Goal: Task Accomplishment & Management: Complete application form

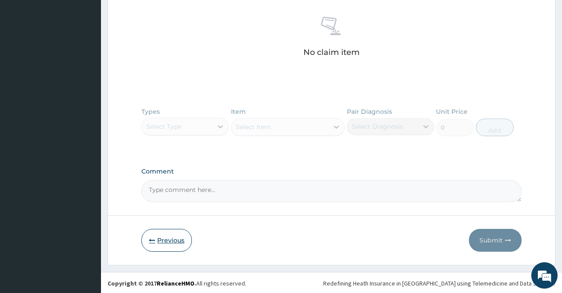
click at [165, 247] on button "Previous" at bounding box center [166, 240] width 50 height 23
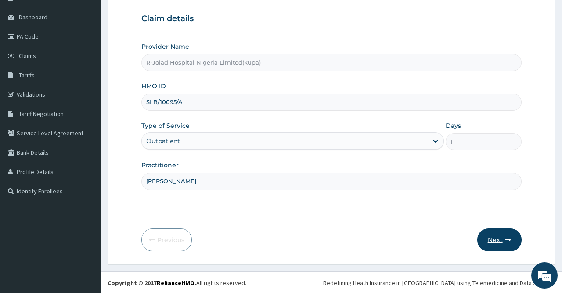
click at [493, 242] on button "Next" at bounding box center [499, 239] width 44 height 23
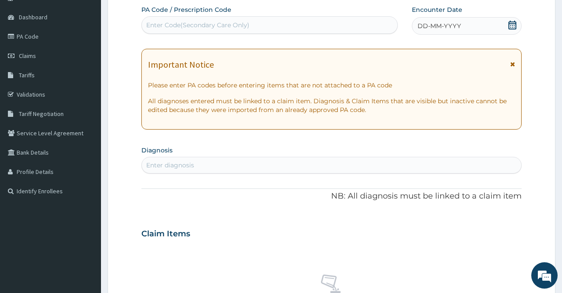
click at [511, 23] on icon at bounding box center [512, 25] width 8 height 9
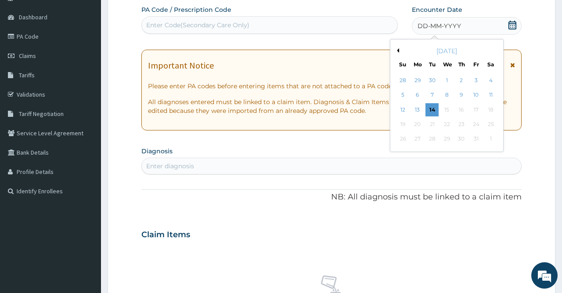
click at [395, 48] on button "Previous Month" at bounding box center [397, 50] width 4 height 4
click at [397, 49] on button "Previous Month" at bounding box center [397, 50] width 4 height 4
click at [397, 50] on button "Previous Month" at bounding box center [397, 50] width 4 height 4
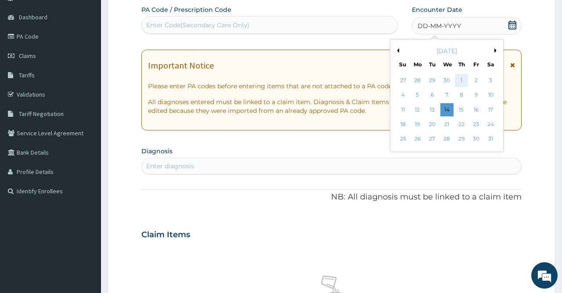
click at [462, 77] on div "1" at bounding box center [461, 80] width 13 height 13
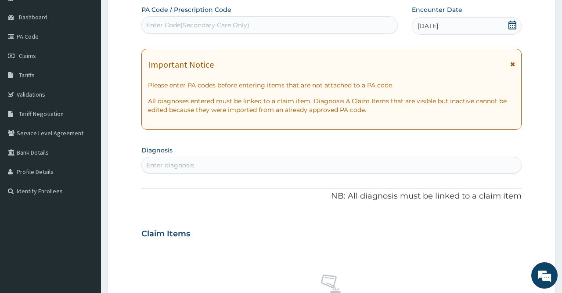
click at [212, 158] on div "Enter diagnosis" at bounding box center [331, 165] width 379 height 14
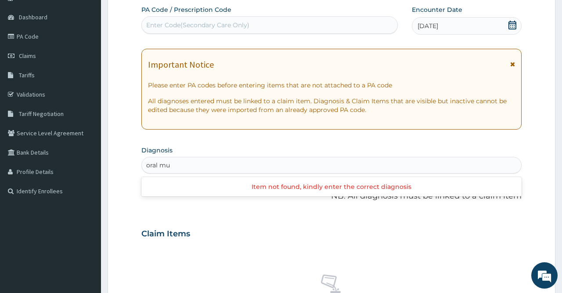
type input "oral mu"
type input "oral muco"
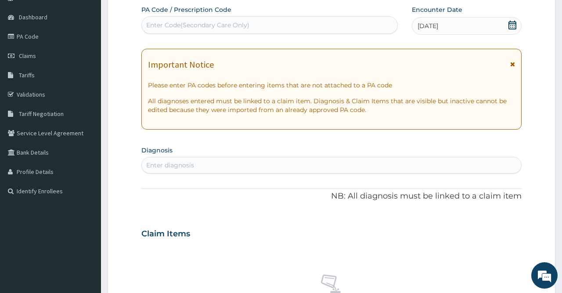
click at [258, 143] on div "PA Code / Prescription Code Enter Code(Secondary Care Only) Encounter Date 01-0…" at bounding box center [331, 232] width 380 height 454
click at [206, 164] on div "Enter diagnosis" at bounding box center [331, 165] width 379 height 14
click at [208, 165] on div "Enter diagnosis" at bounding box center [331, 165] width 379 height 14
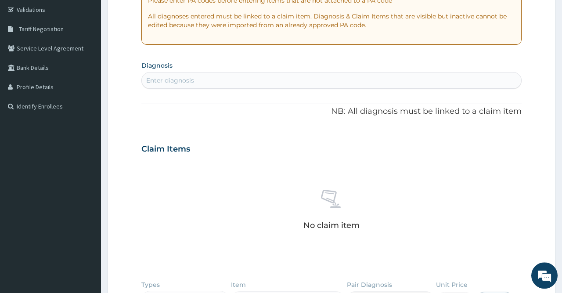
scroll to position [166, 0]
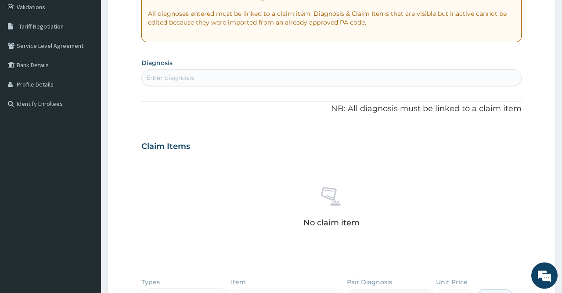
click at [229, 84] on div "Enter diagnosis" at bounding box center [331, 78] width 379 height 14
click at [234, 78] on div "Enter diagnosis" at bounding box center [331, 78] width 379 height 14
click at [235, 78] on div "Enter diagnosis" at bounding box center [331, 78] width 379 height 14
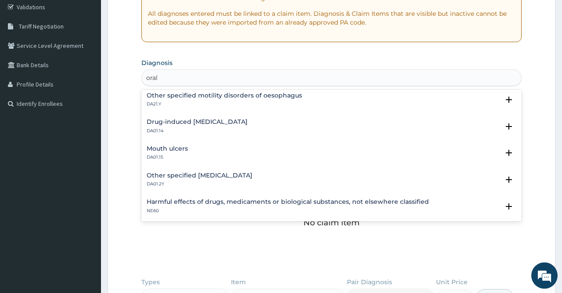
scroll to position [216, 0]
type input "oral"
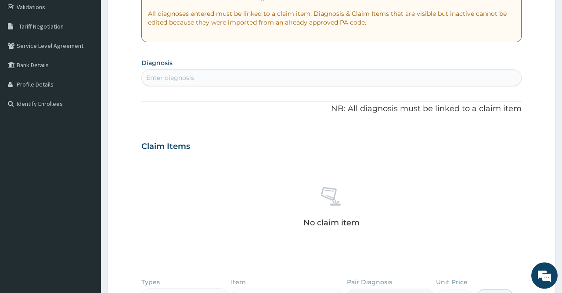
click at [197, 75] on div "Enter diagnosis" at bounding box center [331, 78] width 379 height 14
type input "ulcerative"
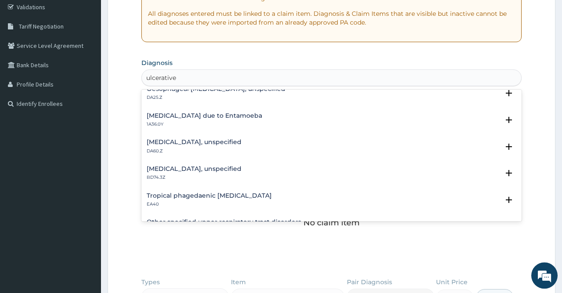
scroll to position [474, 0]
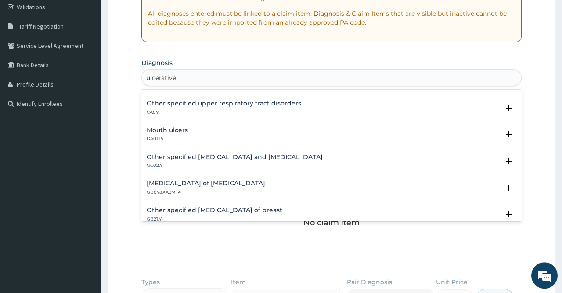
click at [200, 133] on div "Mouth ulcers DA01.15" at bounding box center [331, 134] width 369 height 15
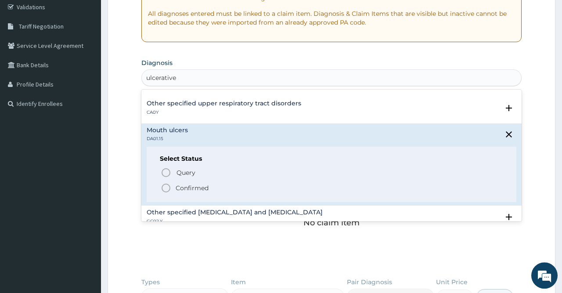
click at [176, 183] on p "Confirmed" at bounding box center [192, 187] width 33 height 9
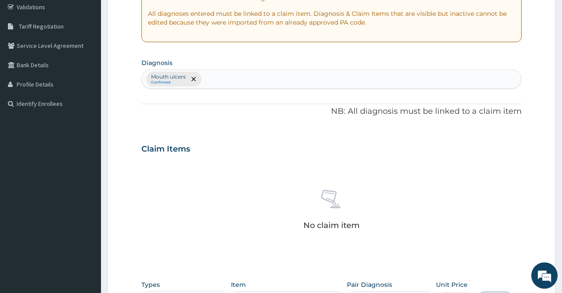
scroll to position [338, 0]
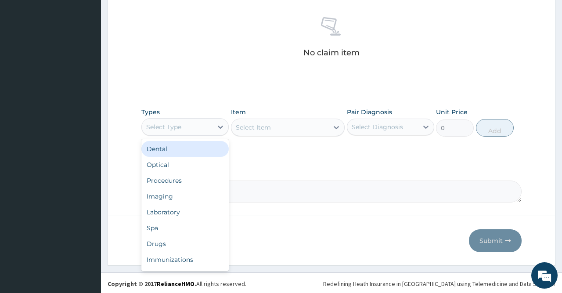
click at [202, 120] on div "Select Type" at bounding box center [177, 127] width 71 height 14
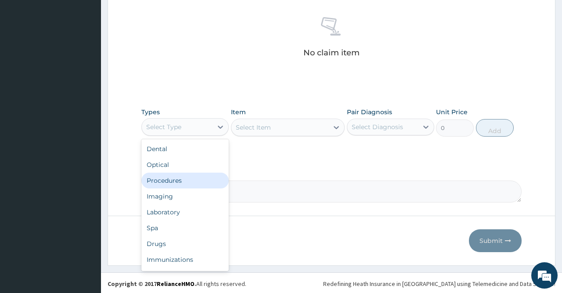
click at [182, 184] on div "Procedures" at bounding box center [184, 180] width 87 height 16
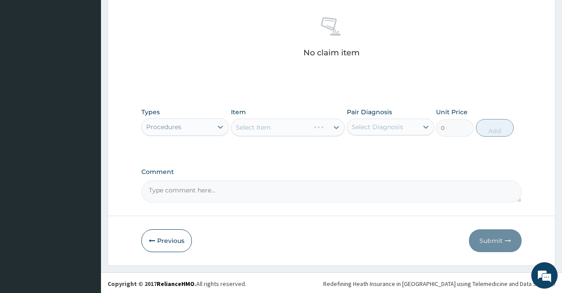
click at [273, 132] on div "Select Item" at bounding box center [288, 127] width 114 height 18
click at [280, 131] on div "Select Item" at bounding box center [279, 127] width 97 height 14
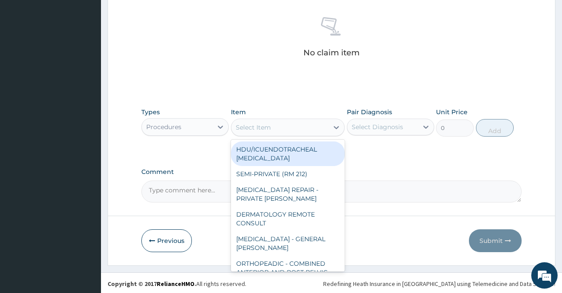
paste input "GENERAL CONSULTATION"
type input "GENERAL CONSULTATION"
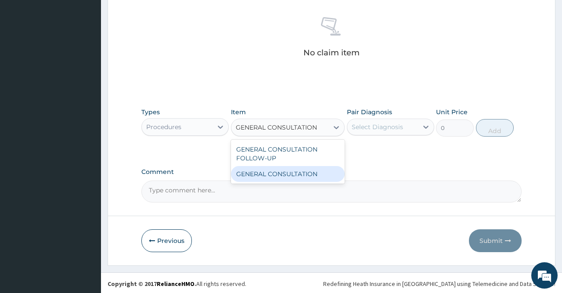
click at [286, 173] on div "GENERAL CONSULTATION" at bounding box center [288, 174] width 114 height 16
type input "6750"
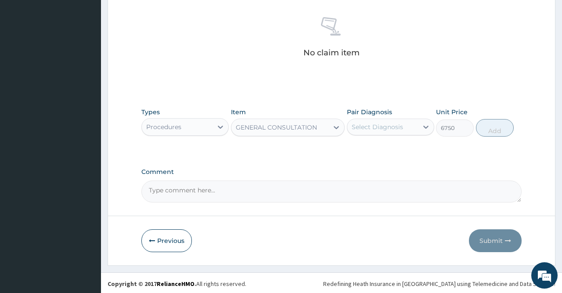
drag, startPoint x: 374, startPoint y: 129, endPoint x: 409, endPoint y: 135, distance: 34.6
click at [374, 129] on div "Select Diagnosis" at bounding box center [377, 126] width 51 height 9
drag, startPoint x: 402, startPoint y: 152, endPoint x: 418, endPoint y: 151, distance: 16.8
click at [405, 152] on div "Mouth ulcers" at bounding box center [390, 149] width 87 height 18
checkbox input "true"
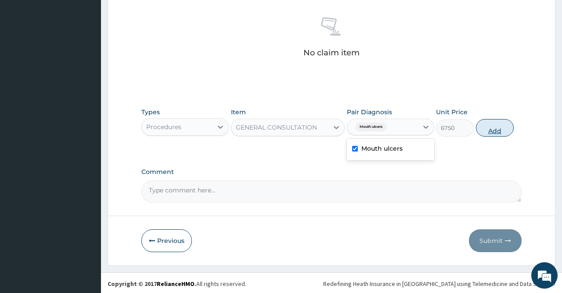
click at [488, 130] on button "Add" at bounding box center [495, 128] width 38 height 18
type input "0"
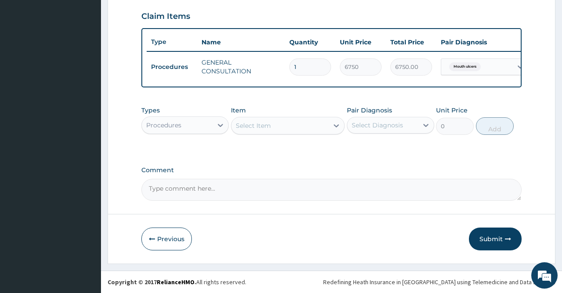
scroll to position [297, 0]
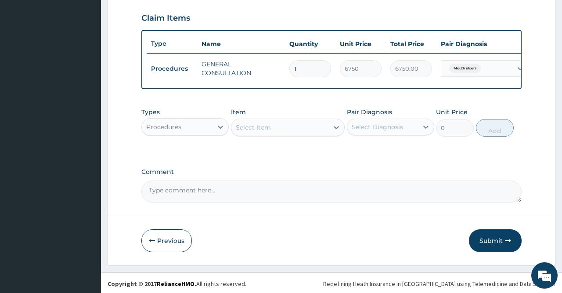
click at [271, 126] on div "Select Item" at bounding box center [279, 127] width 97 height 14
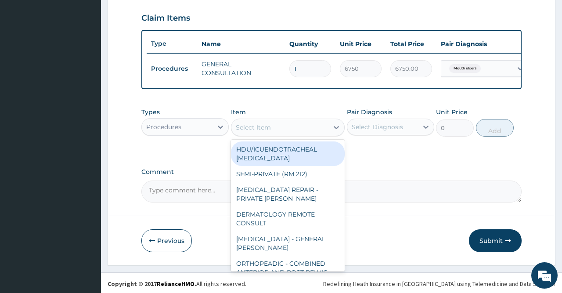
type input "t"
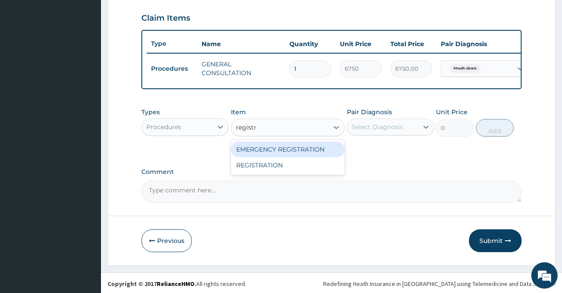
type input "registra"
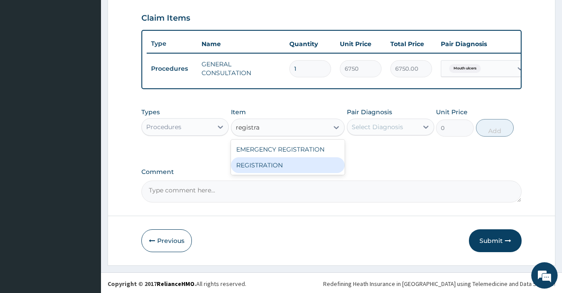
drag, startPoint x: 277, startPoint y: 168, endPoint x: 284, endPoint y: 166, distance: 6.8
click at [279, 168] on div "REGISTRATION" at bounding box center [288, 165] width 114 height 16
type input "6750"
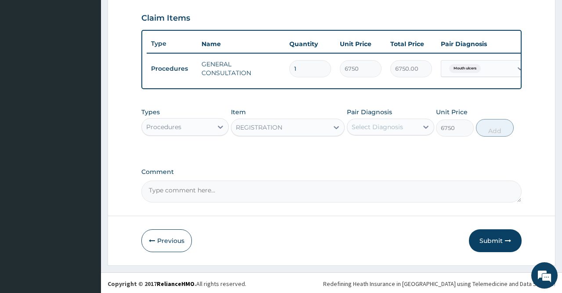
click at [380, 129] on div "Select Diagnosis" at bounding box center [377, 126] width 51 height 9
click at [398, 149] on label "Mouth ulcers" at bounding box center [381, 148] width 41 height 9
checkbox input "true"
click at [484, 130] on button "Add" at bounding box center [495, 128] width 38 height 18
type input "0"
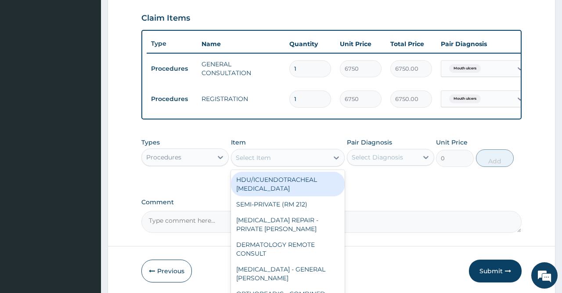
click at [261, 153] on div "Select Item" at bounding box center [253, 157] width 35 height 9
paste input "DRUJELA"
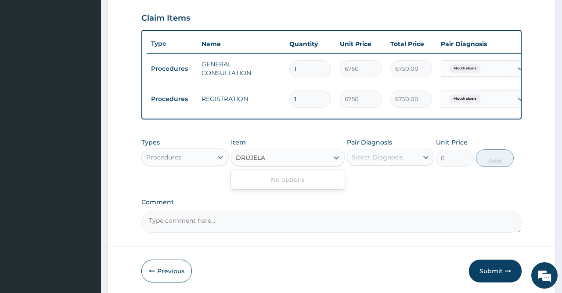
type input "DRUJELA"
drag, startPoint x: 280, startPoint y: 158, endPoint x: 248, endPoint y: 157, distance: 32.5
click at [248, 157] on div "Select Item" at bounding box center [279, 158] width 97 height 14
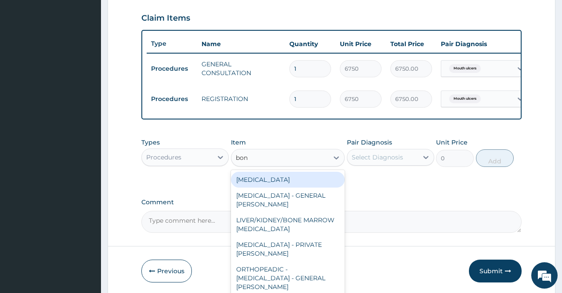
type input "bon"
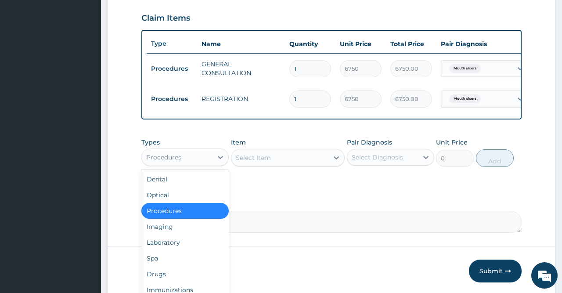
click at [187, 156] on div "Procedures" at bounding box center [177, 157] width 71 height 14
click at [165, 267] on div "Drugs" at bounding box center [184, 274] width 87 height 16
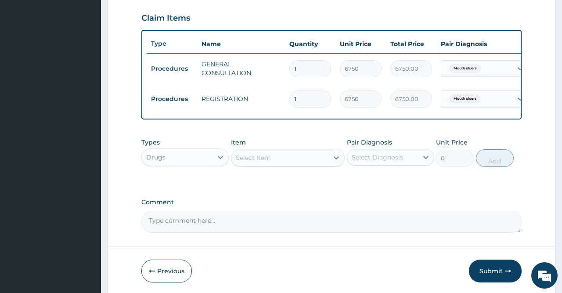
click at [262, 158] on div "Select Item" at bounding box center [253, 157] width 35 height 9
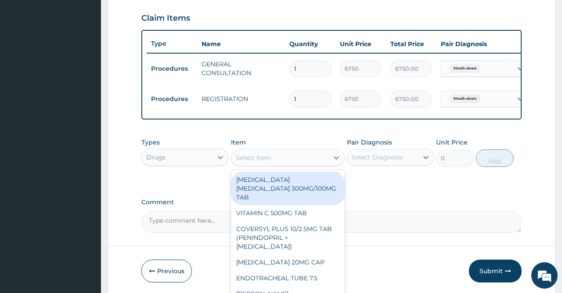
paste input "DRUJELA"
type input "DRUJELA"
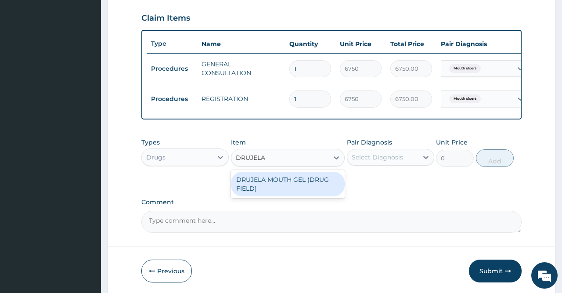
click at [267, 178] on div "DRUJELA MOUTH GEL (DRUG FIELD)" at bounding box center [288, 184] width 114 height 25
type input "14446.25"
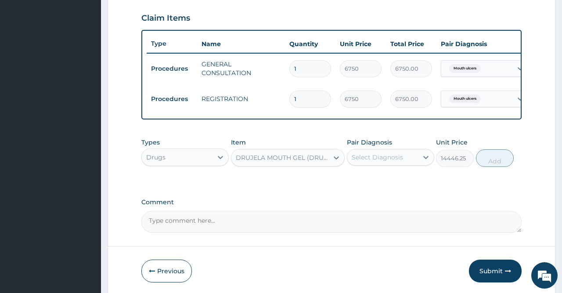
click at [378, 165] on div "Pair Diagnosis Select Diagnosis" at bounding box center [390, 152] width 87 height 29
click at [395, 162] on div "Select Diagnosis" at bounding box center [382, 157] width 71 height 14
click at [391, 180] on label "Mouth ulcers" at bounding box center [381, 178] width 41 height 9
checkbox input "true"
click at [490, 158] on button "Add" at bounding box center [495, 158] width 38 height 18
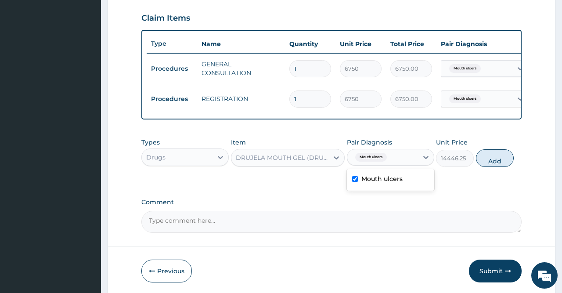
type input "0"
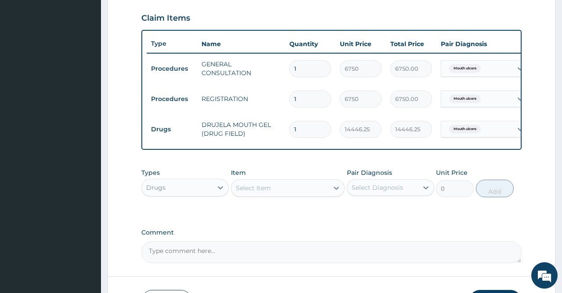
click at [273, 194] on div "Select Item" at bounding box center [288, 188] width 114 height 18
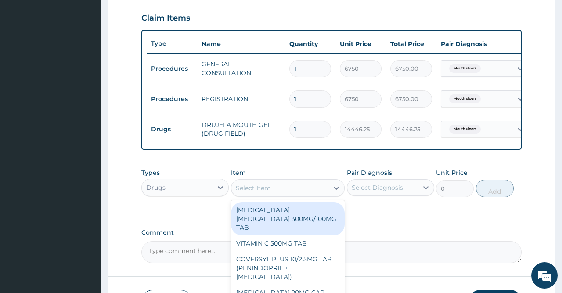
paste input "VITAMIN C 100MG TAB *1000"
type input "VITAMIN C 100MG TAB *1000"
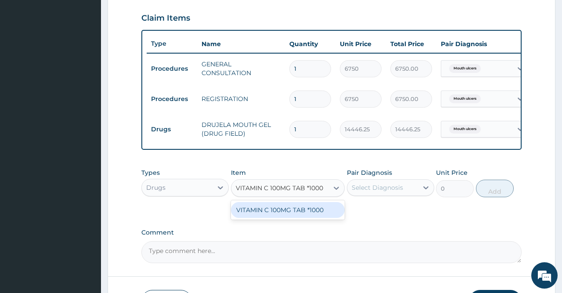
click at [286, 204] on div "VITAMIN C 100MG TAB *1000" at bounding box center [288, 210] width 114 height 16
type input "5.820000171661377"
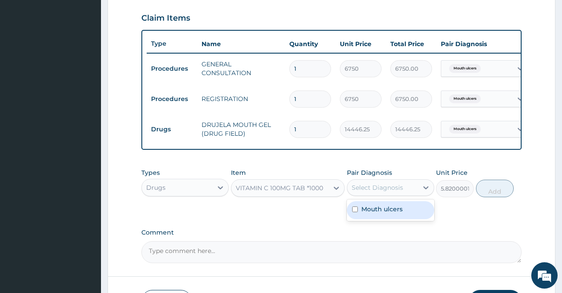
click at [384, 190] on div "Select Diagnosis" at bounding box center [377, 187] width 51 height 9
click at [387, 211] on label "Mouth ulcers" at bounding box center [381, 209] width 41 height 9
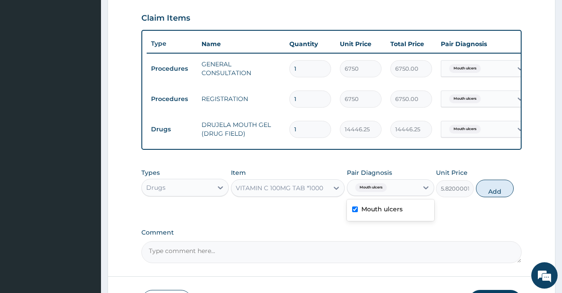
checkbox input "true"
click at [485, 186] on button "Add" at bounding box center [495, 189] width 38 height 18
type input "0"
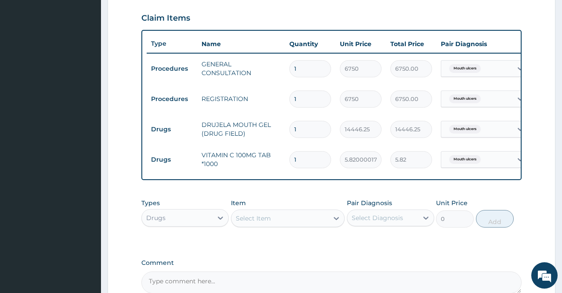
drag, startPoint x: 303, startPoint y: 159, endPoint x: 276, endPoint y: 159, distance: 27.2
click at [289, 159] on input "1" at bounding box center [310, 159] width 42 height 17
type input "4"
type input "23.28"
type input "42"
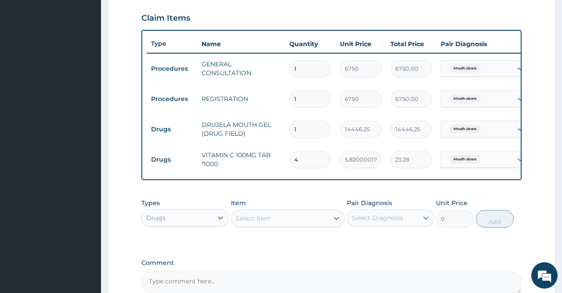
type input "244.44"
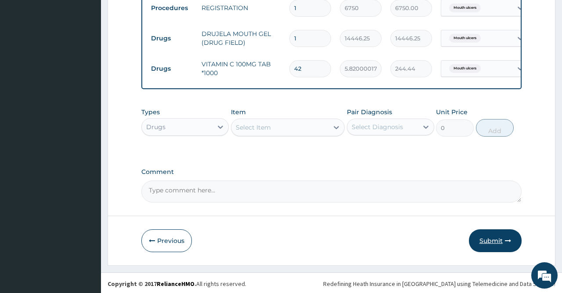
type input "42"
click at [488, 237] on button "Submit" at bounding box center [495, 240] width 53 height 23
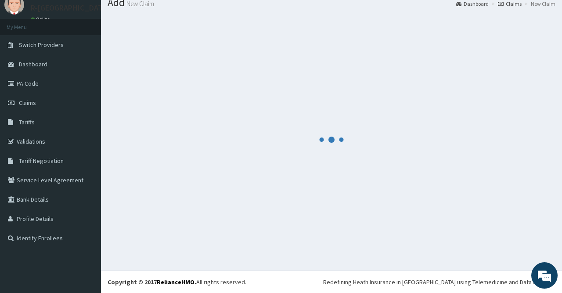
scroll to position [32, 0]
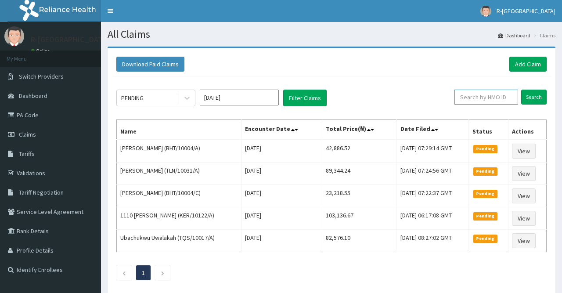
click at [485, 100] on input "text" at bounding box center [486, 97] width 64 height 15
paste input "SLB/10095/A"
click at [535, 98] on input "Search" at bounding box center [533, 97] width 25 height 15
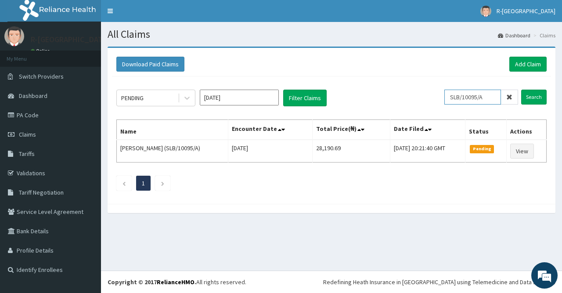
drag, startPoint x: 488, startPoint y: 99, endPoint x: 432, endPoint y: 100, distance: 55.3
click at [444, 100] on input "SLB/10095/A" at bounding box center [472, 97] width 57 height 15
paste input "AAK/10009/D"
type input "AAK/10009/D"
click at [531, 90] on input "Search" at bounding box center [533, 97] width 25 height 15
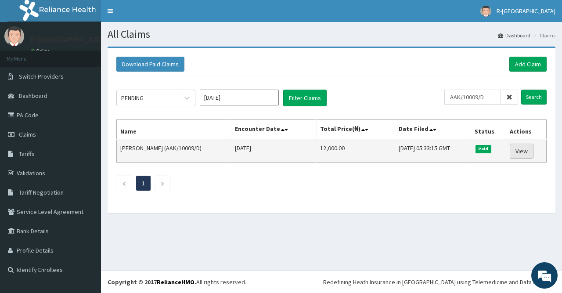
click at [528, 151] on link "View" at bounding box center [522, 151] width 24 height 15
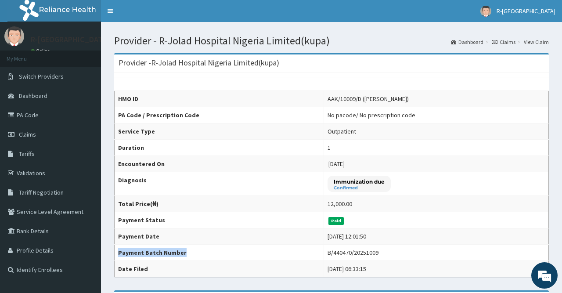
drag, startPoint x: 308, startPoint y: 250, endPoint x: 368, endPoint y: 250, distance: 60.6
click at [368, 250] on td "B/440470/20251009" at bounding box center [435, 252] width 225 height 16
click at [327, 251] on div "B/440470/20251009" at bounding box center [352, 252] width 51 height 9
drag, startPoint x: 311, startPoint y: 251, endPoint x: 359, endPoint y: 251, distance: 48.7
click at [362, 251] on td "B/440470/20251009" at bounding box center [435, 252] width 225 height 16
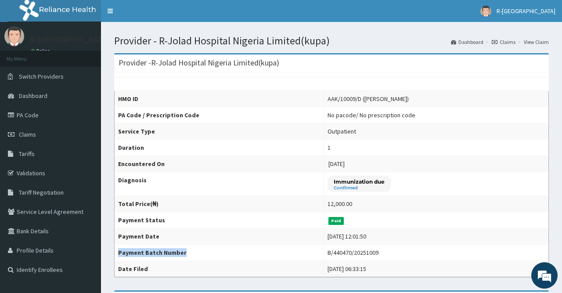
click at [327, 250] on div "B/440470/20251009" at bounding box center [352, 252] width 51 height 9
drag, startPoint x: 310, startPoint y: 251, endPoint x: 325, endPoint y: 251, distance: 14.5
click at [329, 251] on div "B/440470/20251009" at bounding box center [352, 252] width 51 height 9
click at [327, 251] on div "B/440470/20251009" at bounding box center [352, 252] width 51 height 9
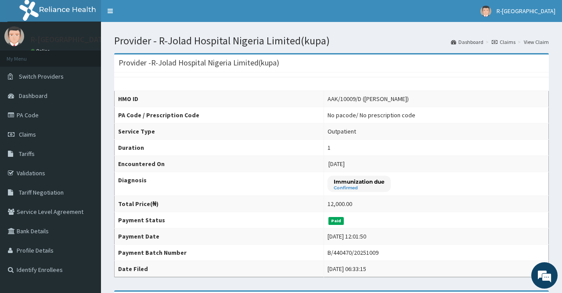
click at [323, 251] on td "B/440470/20251009" at bounding box center [435, 252] width 225 height 16
drag, startPoint x: 310, startPoint y: 251, endPoint x: 360, endPoint y: 250, distance: 50.0
click at [360, 250] on div "B/440470/20251009" at bounding box center [352, 252] width 51 height 9
copy div "B/440470/20251009"
drag, startPoint x: 308, startPoint y: 101, endPoint x: 343, endPoint y: 101, distance: 34.7
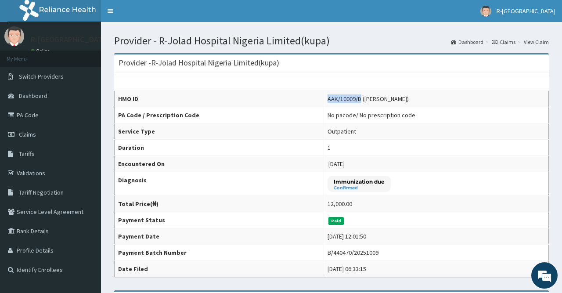
click at [343, 101] on td "AAK/10009/D (Ruqayyah Muhammed)" at bounding box center [435, 99] width 225 height 16
copy div "AAK/10009/D"
click at [40, 126] on link "Claims" at bounding box center [50, 134] width 101 height 19
copy div "AAK/10009/D"
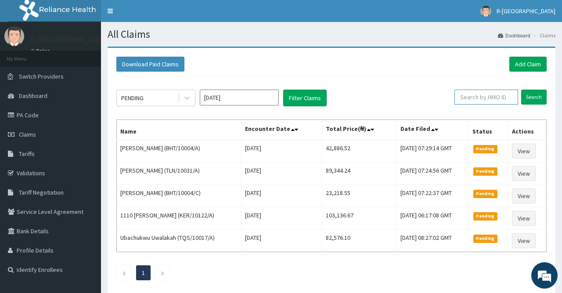
click at [478, 97] on input "text" at bounding box center [486, 97] width 64 height 15
paste input "AAK/10009/D"
click at [532, 97] on input "Search" at bounding box center [533, 97] width 25 height 15
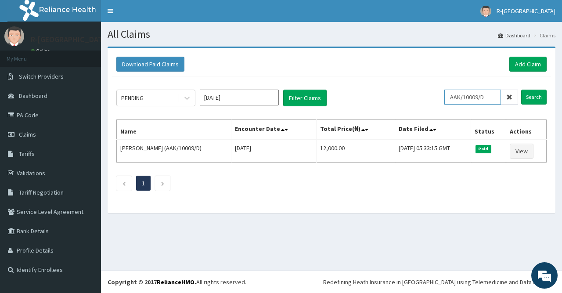
paste input "fab/10666/b"
drag, startPoint x: 491, startPoint y: 97, endPoint x: 438, endPoint y: 103, distance: 53.4
click at [444, 103] on input "fab/10666/b" at bounding box center [472, 97] width 57 height 15
type input "fab/10666/b"
click at [541, 99] on input "Search" at bounding box center [533, 97] width 25 height 15
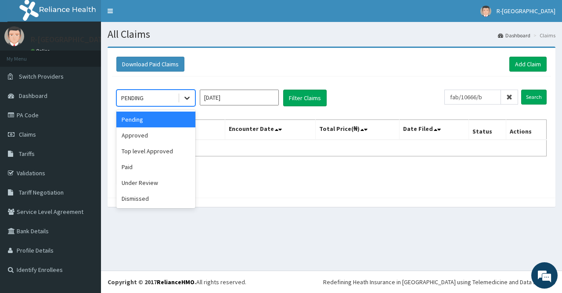
click at [190, 100] on icon at bounding box center [187, 97] width 9 height 9
click at [230, 78] on div "option Pending focused, 1 of 6. 6 results available. Use Up and Down to choose …" at bounding box center [331, 134] width 439 height 117
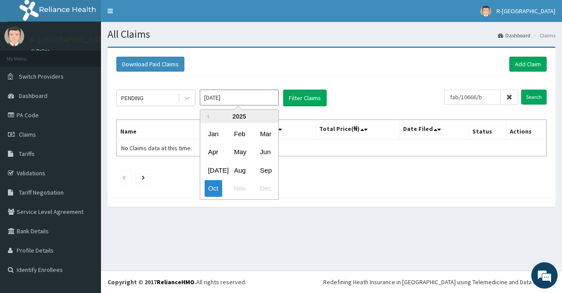
click at [237, 102] on input "[DATE]" at bounding box center [239, 98] width 79 height 16
click at [238, 149] on div "May" at bounding box center [239, 152] width 18 height 16
type input "[DATE]"
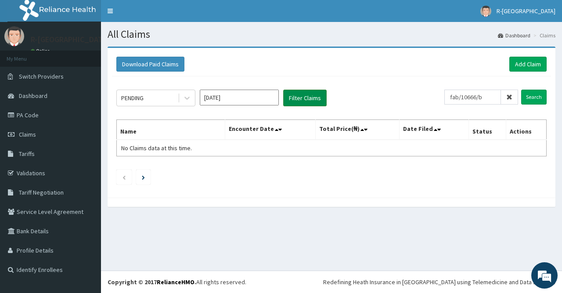
click at [312, 95] on button "Filter Claims" at bounding box center [304, 98] width 43 height 17
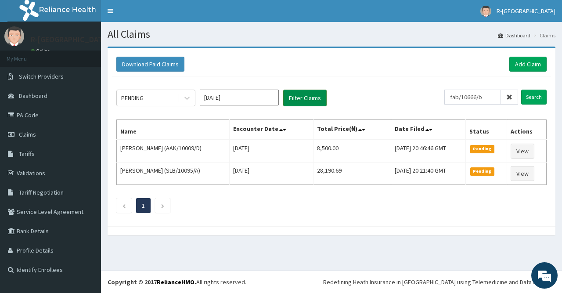
click at [317, 91] on button "Filter Claims" at bounding box center [304, 98] width 43 height 17
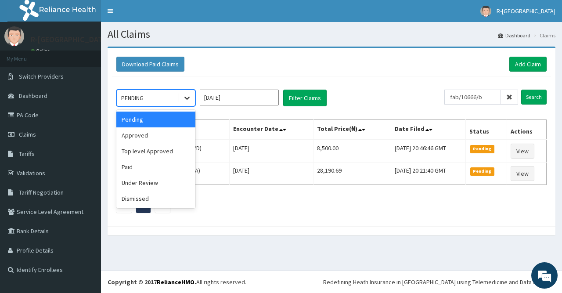
click at [184, 98] on icon at bounding box center [187, 97] width 9 height 9
click at [165, 131] on div "Approved" at bounding box center [155, 135] width 79 height 16
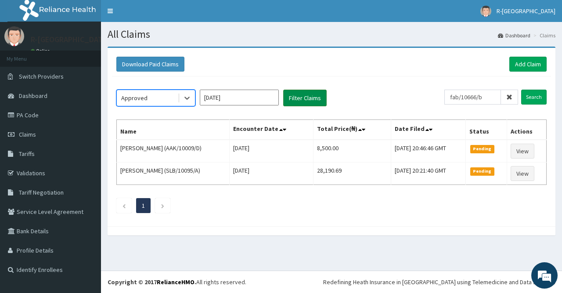
click at [305, 96] on button "Filter Claims" at bounding box center [304, 98] width 43 height 17
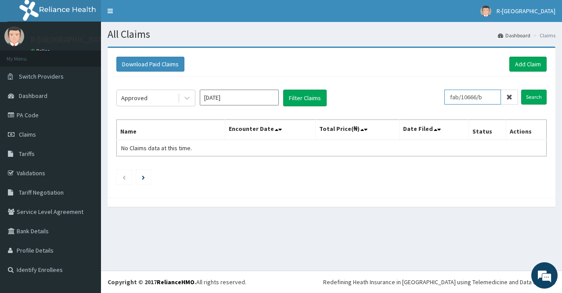
click at [490, 99] on input "fab/10666/b" at bounding box center [472, 97] width 57 height 15
click at [528, 93] on input "Search" at bounding box center [533, 97] width 25 height 15
click at [495, 99] on input "fab/10666/b" at bounding box center [472, 97] width 57 height 15
click at [456, 98] on input "fab/10666/b" at bounding box center [472, 97] width 57 height 15
drag, startPoint x: 488, startPoint y: 97, endPoint x: 431, endPoint y: 97, distance: 57.5
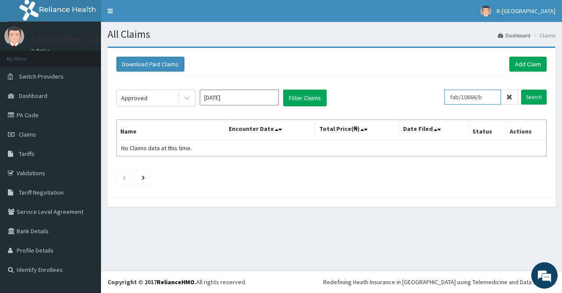
click at [444, 97] on input "fab/10666/b" at bounding box center [472, 97] width 57 height 15
click at [529, 97] on input "Search" at bounding box center [533, 97] width 25 height 15
click at [144, 175] on link "Next page" at bounding box center [143, 177] width 3 height 8
click at [144, 175] on icon "Next page" at bounding box center [143, 177] width 3 height 4
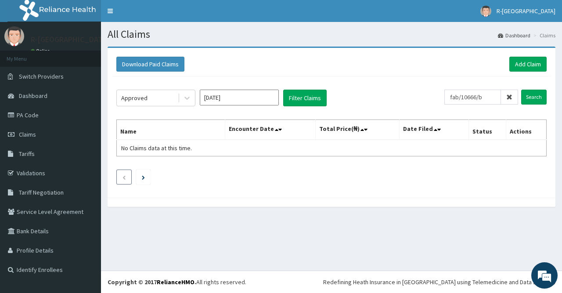
click at [126, 176] on icon "Previous page" at bounding box center [124, 177] width 4 height 5
click at [144, 176] on icon "Next page" at bounding box center [143, 177] width 3 height 4
click at [271, 96] on input "May 2025" at bounding box center [239, 98] width 79 height 16
click at [314, 93] on button "Filter Claims" at bounding box center [304, 98] width 43 height 17
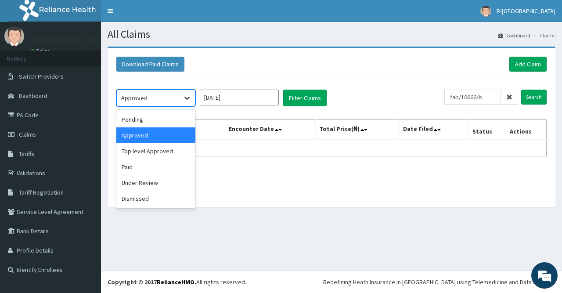
click at [187, 100] on icon at bounding box center [187, 97] width 9 height 9
click at [261, 72] on div "Download Paid Claims Add Claim" at bounding box center [331, 64] width 439 height 24
click at [181, 98] on div at bounding box center [187, 98] width 16 height 16
click at [348, 79] on div "option Approved, selected. option Approved selected, 2 of 6. 6 results availabl…" at bounding box center [331, 134] width 439 height 117
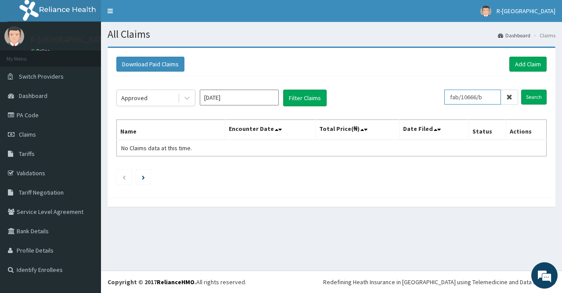
click at [456, 95] on input "fab/10666/b" at bounding box center [472, 97] width 57 height 15
click at [491, 96] on input "fab/10666/b" at bounding box center [472, 97] width 57 height 15
drag, startPoint x: 493, startPoint y: 100, endPoint x: 431, endPoint y: 100, distance: 61.4
click at [444, 100] on input "fab/10666/b" at bounding box center [472, 97] width 57 height 15
click at [470, 93] on input "text" at bounding box center [486, 97] width 64 height 15
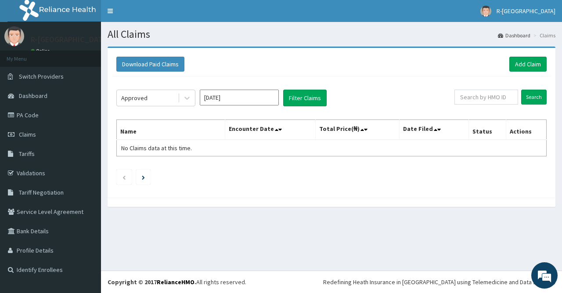
click at [481, 88] on div "Approved May 2025 Filter Claims Search Name Encounter Date Total Price(₦) Date …" at bounding box center [331, 134] width 439 height 117
click at [478, 98] on input "text" at bounding box center [486, 97] width 64 height 15
paste input "fab/10666/b"
type input "fab/10666/b"
click at [531, 98] on input "Search" at bounding box center [533, 97] width 25 height 15
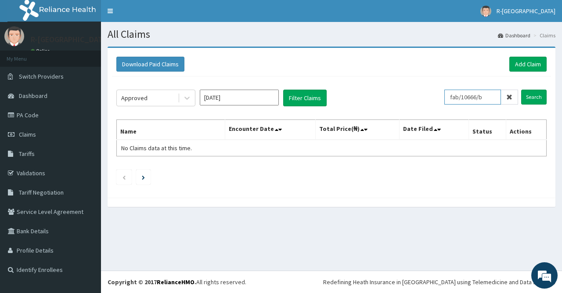
click at [489, 97] on input "fab/10666/b" at bounding box center [472, 97] width 57 height 15
click at [506, 95] on span at bounding box center [509, 97] width 17 height 15
click at [188, 98] on icon at bounding box center [186, 98] width 5 height 3
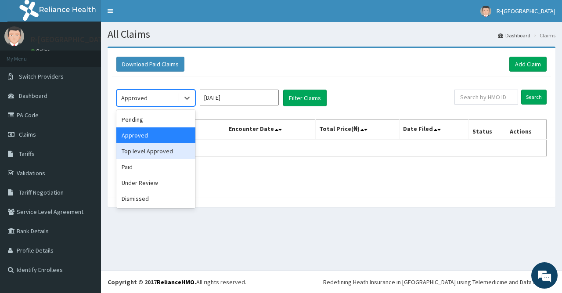
click at [172, 151] on div "Top level Approved" at bounding box center [155, 151] width 79 height 16
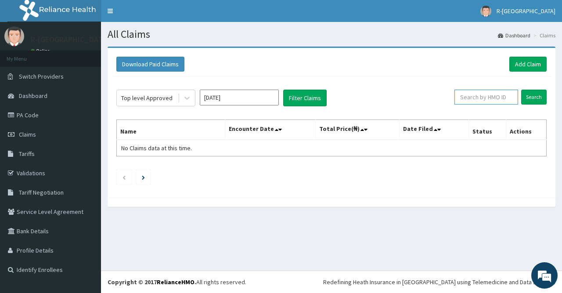
click at [485, 101] on input "text" at bounding box center [486, 97] width 64 height 15
paste input "fab/10666/b"
type input "fab/10666/b"
click at [539, 97] on input "Search" at bounding box center [533, 97] width 25 height 15
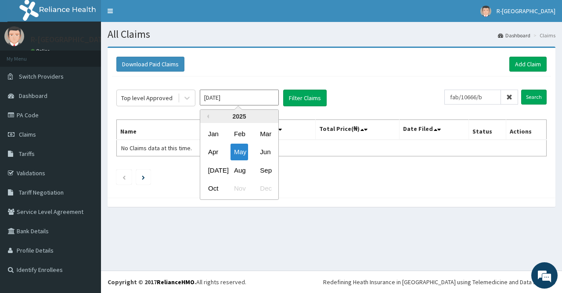
click at [236, 97] on input "[DATE]" at bounding box center [239, 98] width 79 height 16
click at [220, 187] on div "Oct" at bounding box center [214, 188] width 18 height 16
type input "Oct 2025"
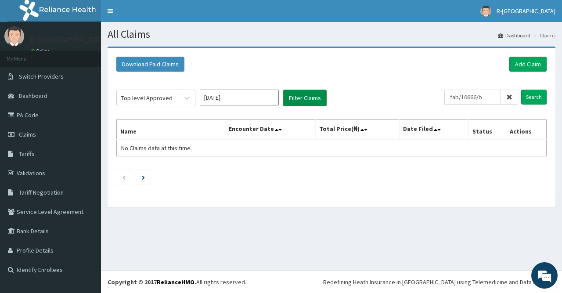
click at [289, 100] on button "Filter Claims" at bounding box center [304, 98] width 43 height 17
click at [495, 97] on input "fab/10666/b" at bounding box center [472, 97] width 57 height 15
click at [535, 98] on input "Search" at bounding box center [533, 97] width 25 height 15
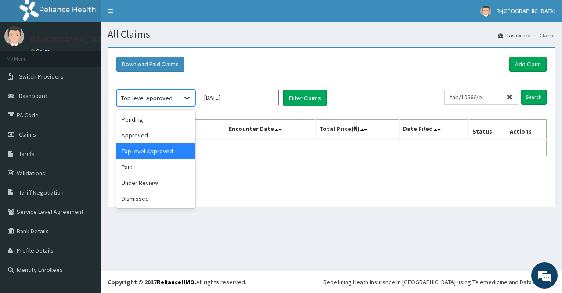
click at [180, 97] on div at bounding box center [187, 98] width 16 height 16
click at [156, 134] on div "Approved" at bounding box center [155, 135] width 79 height 16
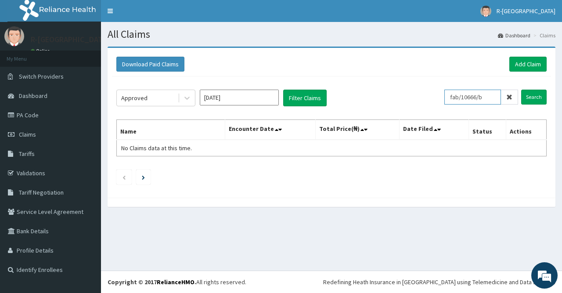
click at [498, 96] on input "fab/10666/b" at bounding box center [472, 97] width 57 height 15
click at [547, 98] on div "Approved Oct 2025 Filter Claims fab/10666/b Search Name Encounter Date Total Pr…" at bounding box center [331, 134] width 439 height 117
click at [541, 98] on input "Search" at bounding box center [533, 97] width 25 height 15
drag, startPoint x: 488, startPoint y: 97, endPoint x: 445, endPoint y: 98, distance: 42.1
click at [445, 98] on input "fab/10666/b" at bounding box center [472, 97] width 57 height 15
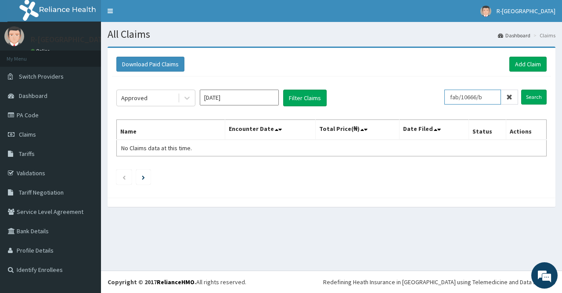
paste input "FAB/10666/C"
type input "FAB/10666/C"
click at [531, 95] on input "Search" at bounding box center [533, 97] width 25 height 15
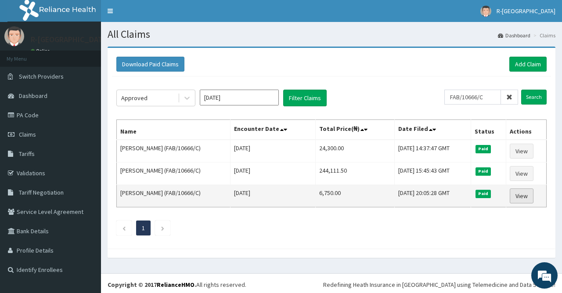
click at [521, 194] on link "View" at bounding box center [522, 195] width 24 height 15
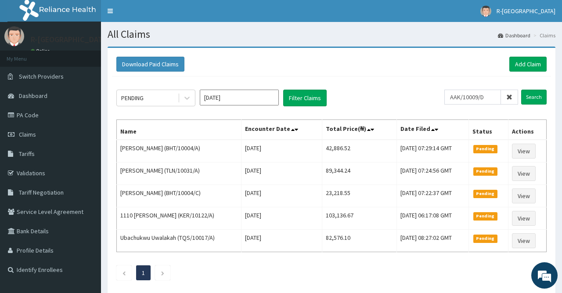
click at [518, 56] on div "Download Paid Claims Add Claim" at bounding box center [331, 64] width 439 height 24
click at [526, 66] on link "Add Claim" at bounding box center [527, 64] width 37 height 15
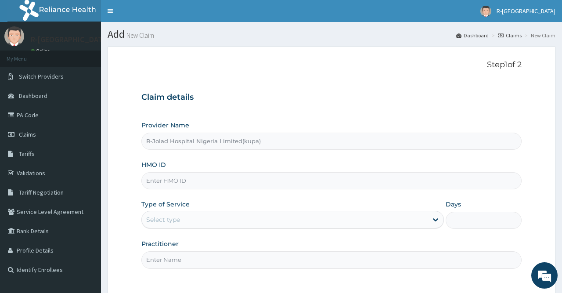
type input "R-Jolad Hospital Nigeria Limited(kupa)"
click at [197, 180] on input "HMO ID" at bounding box center [331, 180] width 380 height 17
paste input "AAK/10009/D"
type input "AAK/10009/D"
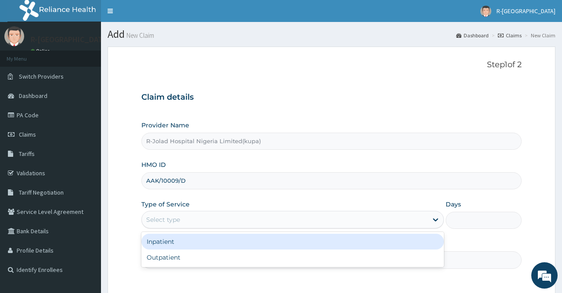
click at [197, 224] on div "Select type" at bounding box center [285, 219] width 286 height 14
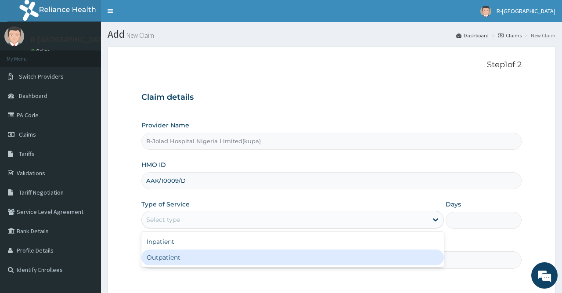
click at [196, 251] on div "Outpatient" at bounding box center [292, 257] width 302 height 16
type input "1"
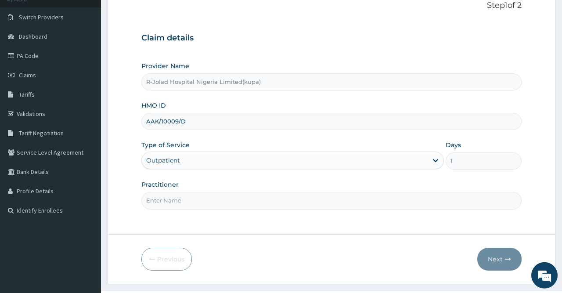
scroll to position [79, 0]
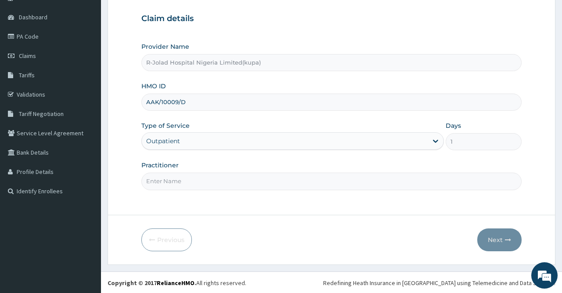
click at [212, 176] on input "Practitioner" at bounding box center [331, 180] width 380 height 17
paste input "Sylvia A. Nweke"
type input "Sylvia A. Nweke"
click at [488, 234] on button "Next" at bounding box center [499, 239] width 44 height 23
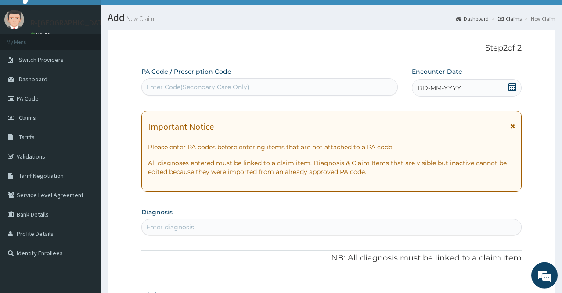
scroll to position [0, 0]
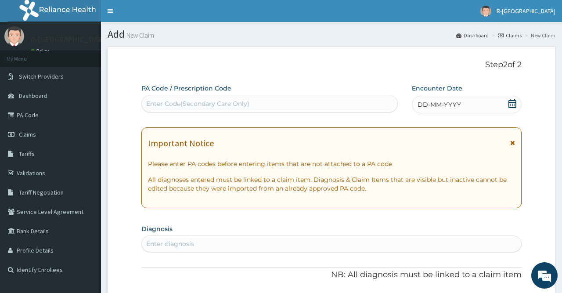
click at [508, 102] on icon at bounding box center [512, 103] width 9 height 9
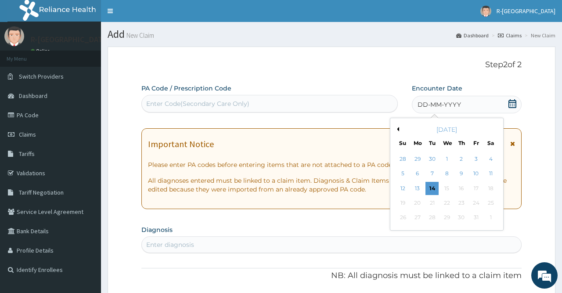
click at [396, 126] on div "October 2025" at bounding box center [447, 129] width 106 height 9
click at [396, 129] on button "Previous Month" at bounding box center [397, 129] width 4 height 4
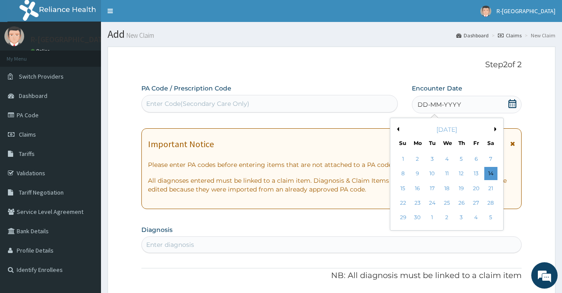
click at [396, 129] on button "Previous Month" at bounding box center [397, 129] width 4 height 4
click at [474, 157] on div "2" at bounding box center [475, 158] width 13 height 13
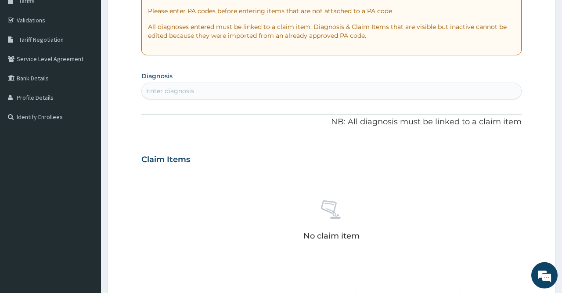
scroll to position [194, 0]
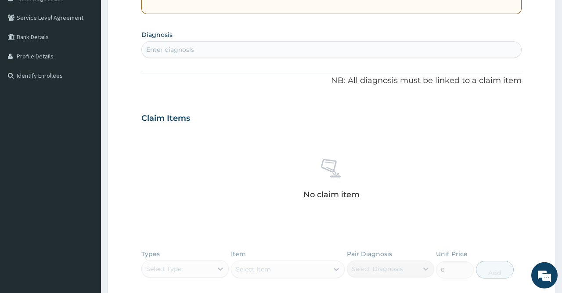
click at [211, 48] on div "Enter diagnosis" at bounding box center [331, 50] width 379 height 14
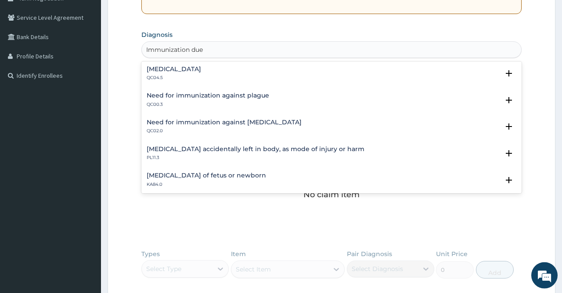
scroll to position [868, 0]
type input "Immunization due"
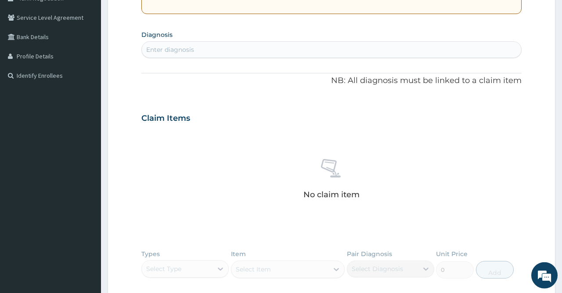
click at [198, 51] on div "Enter diagnosis" at bounding box center [331, 50] width 379 height 14
type input "Immunization"
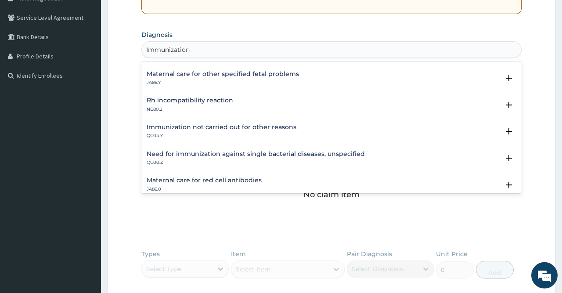
scroll to position [255, 0]
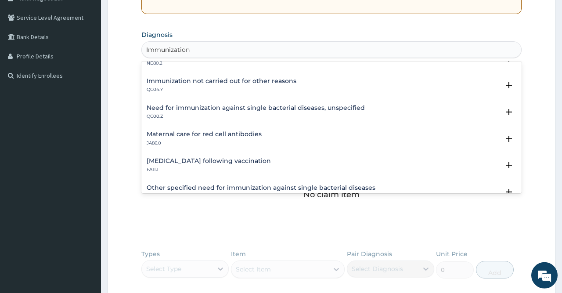
click at [219, 110] on h4 "Need for immunization against single bacterial diseases, unspecified" at bounding box center [256, 107] width 218 height 7
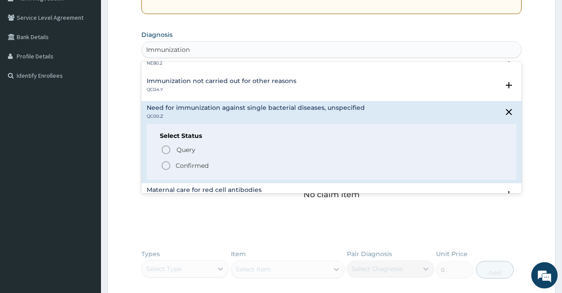
click at [193, 164] on p "Confirmed" at bounding box center [192, 165] width 33 height 9
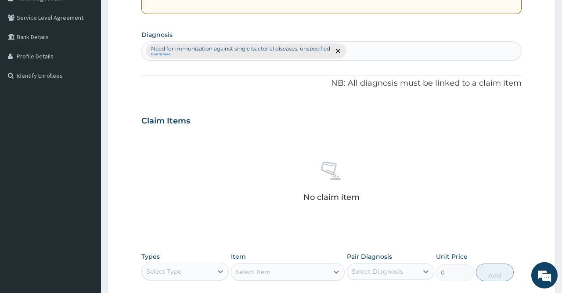
scroll to position [338, 0]
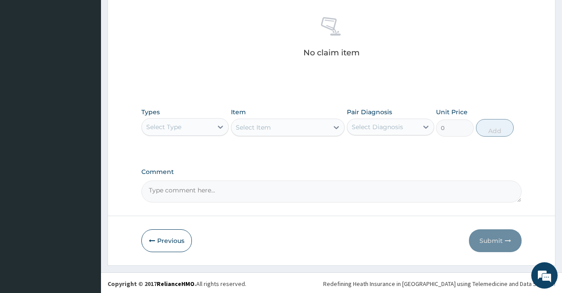
click at [202, 135] on div "Types Select Type" at bounding box center [184, 122] width 87 height 29
click at [196, 131] on div "Select Type" at bounding box center [177, 127] width 71 height 14
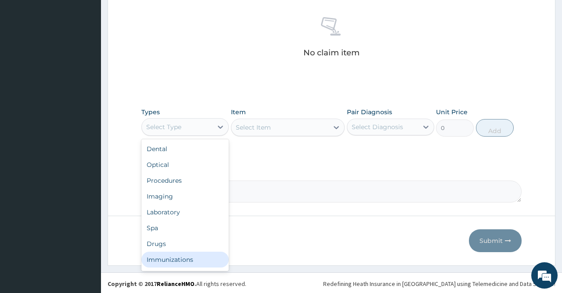
drag, startPoint x: 172, startPoint y: 251, endPoint x: 248, endPoint y: 237, distance: 76.9
click at [172, 251] on div "Immunizations" at bounding box center [184, 259] width 87 height 16
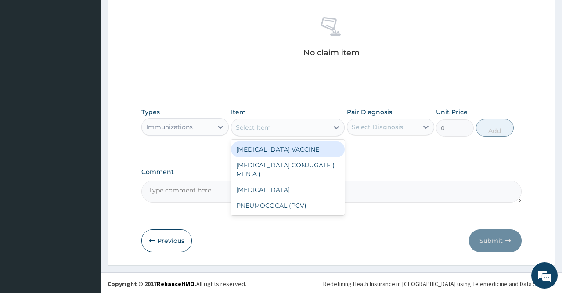
click at [283, 125] on div "Select Item" at bounding box center [279, 127] width 97 height 14
paste input "ORAL POLIO VACCINE"
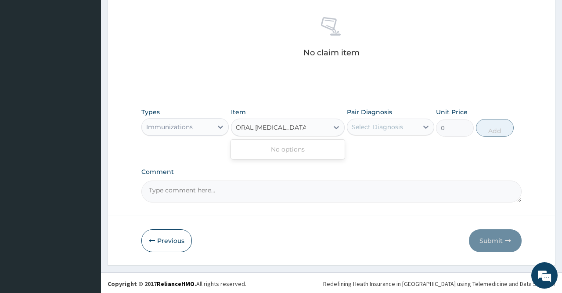
type input "ORAL POLIO VACCINE"
click at [196, 122] on div "Immunizations" at bounding box center [177, 127] width 71 height 14
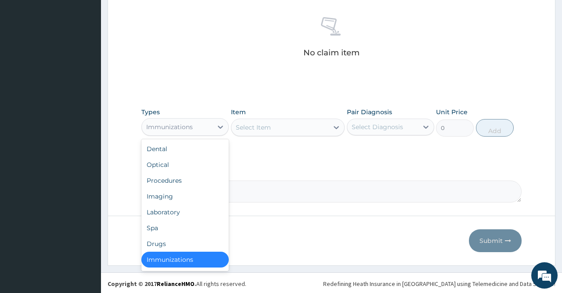
scroll to position [2, 0]
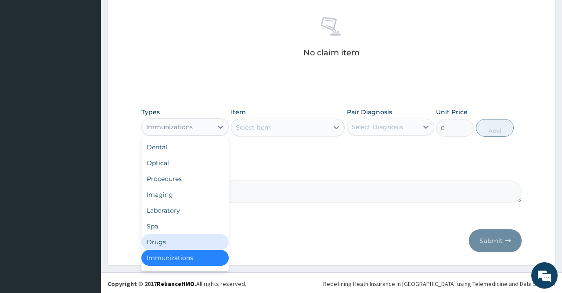
click at [170, 236] on div "Drugs" at bounding box center [184, 242] width 87 height 16
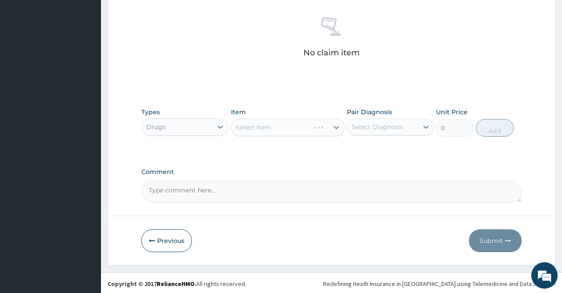
click at [295, 123] on div "Select Item" at bounding box center [288, 127] width 114 height 18
click at [294, 122] on div "Select Item" at bounding box center [288, 127] width 114 height 18
drag, startPoint x: 294, startPoint y: 122, endPoint x: 312, endPoint y: 126, distance: 18.3
click at [301, 124] on div "Select Item" at bounding box center [288, 127] width 114 height 18
click at [294, 127] on div "Select Item" at bounding box center [288, 127] width 114 height 18
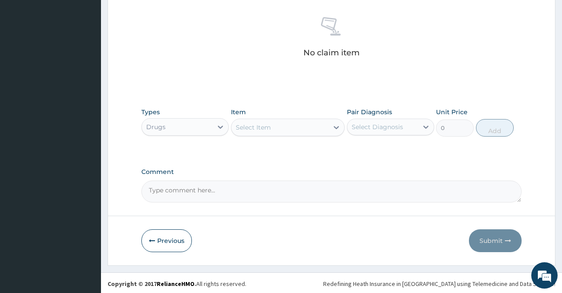
click at [276, 125] on div "Select Item" at bounding box center [279, 127] width 97 height 14
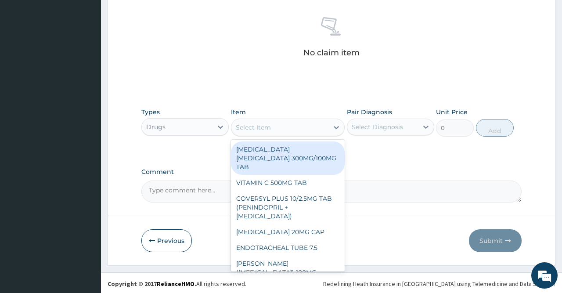
paste input "ORAL POLIO VACCINE"
type input "ORAL POLIO VACCINE"
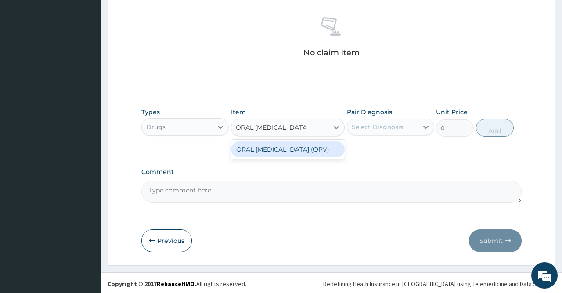
click at [297, 146] on div "ORAL POLIO VACCINE (OPV)" at bounding box center [288, 149] width 114 height 16
type input "500"
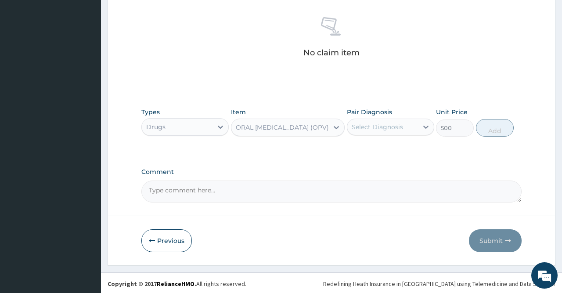
click at [378, 120] on div "Select Diagnosis" at bounding box center [382, 127] width 71 height 14
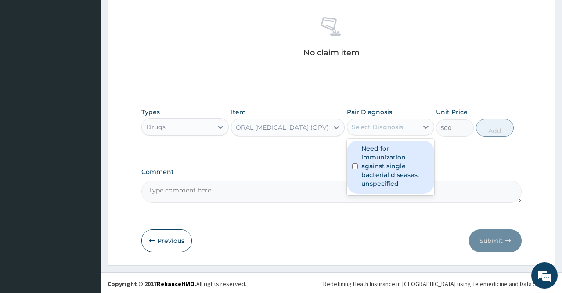
click at [379, 150] on label "Need for immunization against single bacterial diseases, unspecified" at bounding box center [395, 166] width 68 height 44
checkbox input "true"
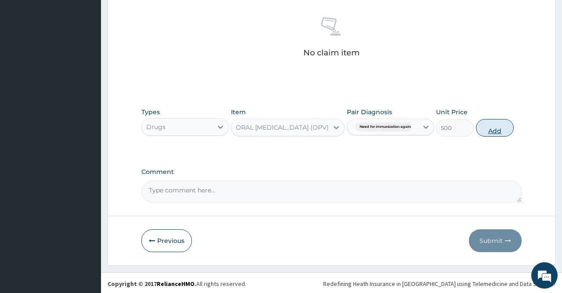
click at [493, 135] on button "Add" at bounding box center [495, 128] width 38 height 18
type input "0"
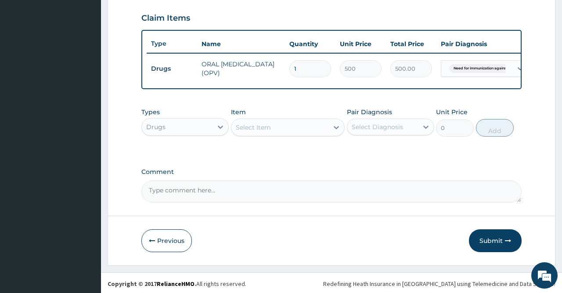
click at [281, 111] on div "Item Select Item" at bounding box center [288, 122] width 114 height 29
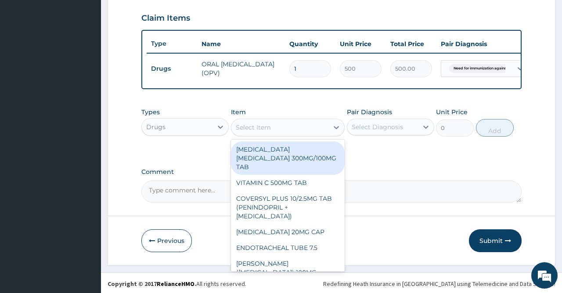
click at [282, 125] on div "Select Item" at bounding box center [279, 127] width 97 height 14
paste input "INACTIVATED POLIO VACCINE"
type input "INACTIVATED POLIO VACCINE"
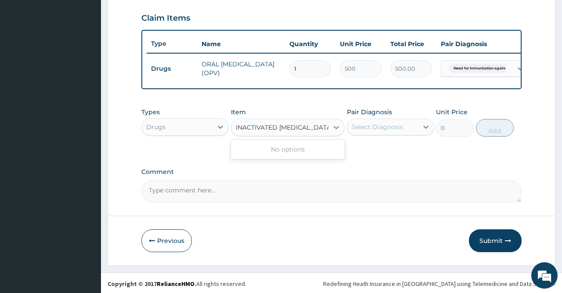
scroll to position [0, 1]
click at [292, 150] on div "No options" at bounding box center [288, 149] width 114 height 16
click at [306, 124] on input "INACTIVATED POLIO VACCINE" at bounding box center [282, 127] width 96 height 9
drag, startPoint x: 329, startPoint y: 126, endPoint x: 215, endPoint y: 127, distance: 113.7
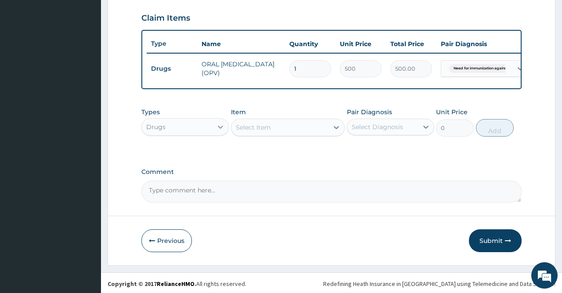
click at [215, 127] on div "Types Drugs Item option ORAL POLIO VACCINE (OPV), selected. Select is focused ,…" at bounding box center [331, 122] width 380 height 38
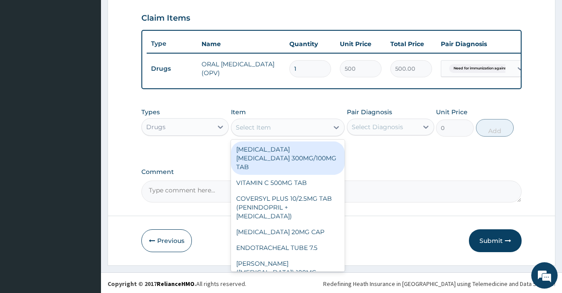
click at [275, 128] on div "Select Item" at bounding box center [279, 127] width 97 height 14
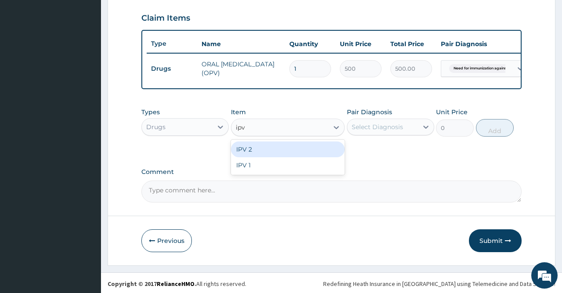
type input "ipv"
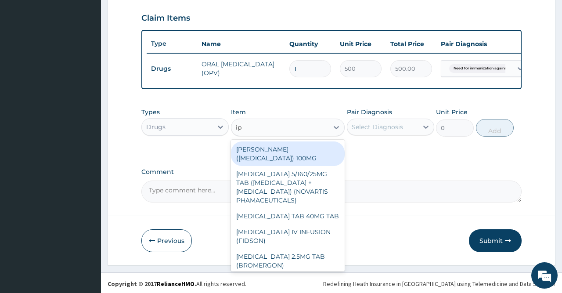
type input "ipv"
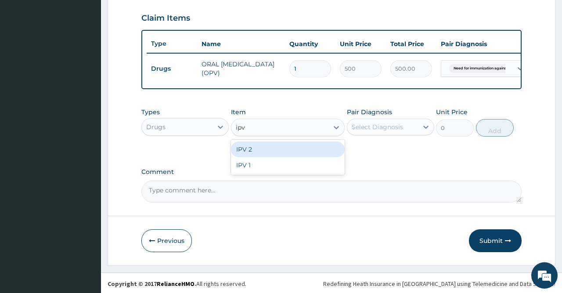
click at [265, 148] on div "IPV 2" at bounding box center [288, 149] width 114 height 16
type input "3000"
click at [359, 116] on div "Pair Diagnosis Select Diagnosis" at bounding box center [390, 122] width 87 height 29
click at [380, 126] on div "Select Diagnosis" at bounding box center [377, 126] width 51 height 9
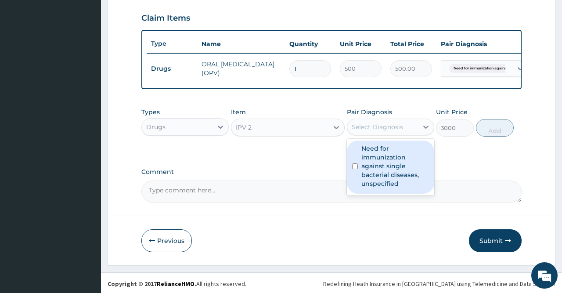
click at [393, 152] on label "Need for immunization against single bacterial diseases, unspecified" at bounding box center [395, 166] width 68 height 44
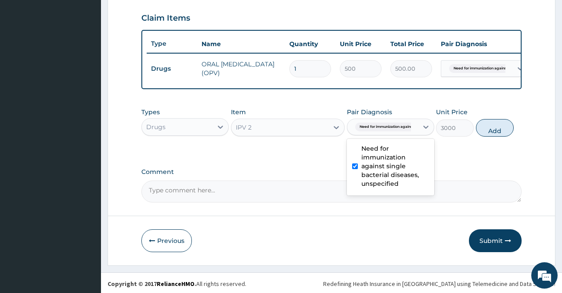
checkbox input "true"
click at [481, 134] on button "Add" at bounding box center [495, 128] width 38 height 18
type input "0"
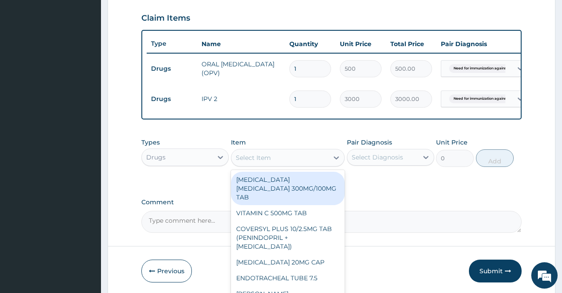
click at [270, 153] on div "Select Item" at bounding box center [253, 157] width 35 height 9
paste input "PENTAVALENT"
type input "PENTAVALENT"
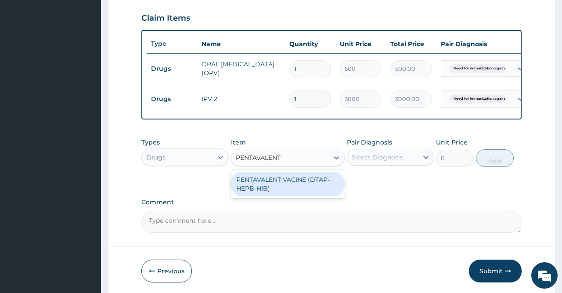
click at [281, 180] on div "PENTAVALENT VACINE (DTAP-HEPB-HIB)" at bounding box center [288, 184] width 114 height 25
type input "5000"
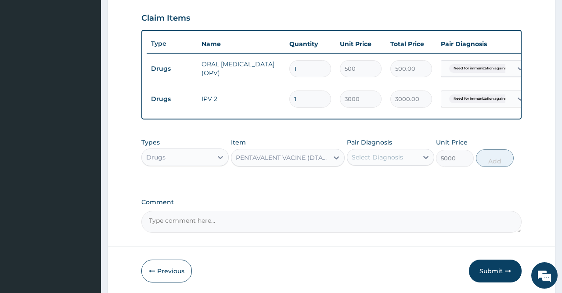
click at [387, 160] on div "Select Diagnosis" at bounding box center [382, 157] width 71 height 14
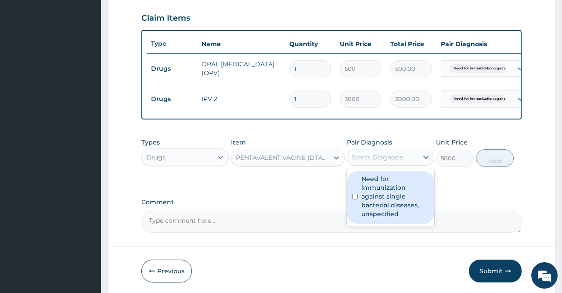
click at [390, 193] on label "Need for immunization against single bacterial diseases, unspecified" at bounding box center [395, 196] width 68 height 44
checkbox input "true"
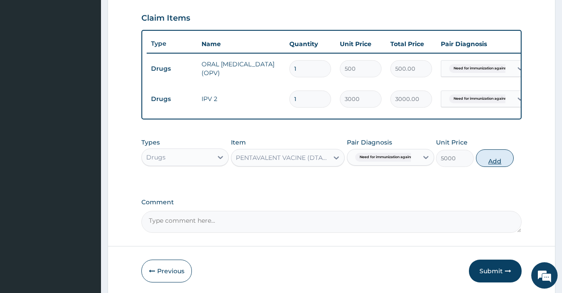
click at [495, 156] on button "Add" at bounding box center [495, 158] width 38 height 18
type input "0"
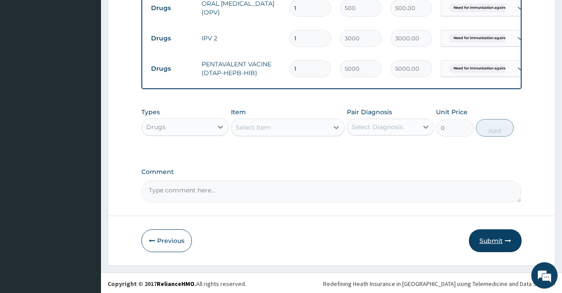
click at [483, 237] on button "Submit" at bounding box center [495, 240] width 53 height 23
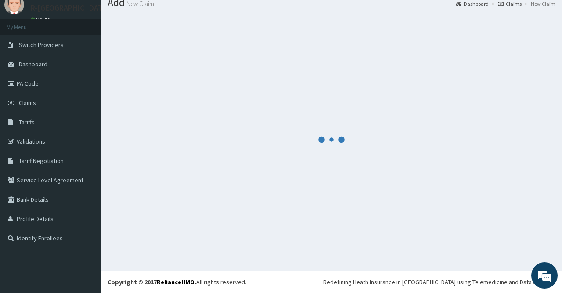
scroll to position [32, 0]
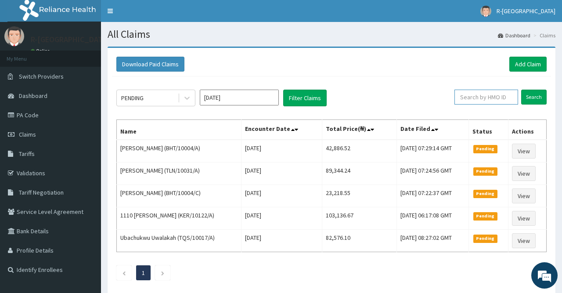
click at [475, 100] on input "text" at bounding box center [486, 97] width 64 height 15
paste input "pit/10121/a"
type input "pit/10121/a"
click at [539, 100] on input "Search" at bounding box center [533, 97] width 25 height 15
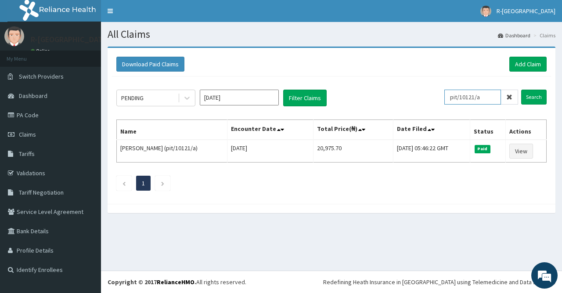
click at [455, 96] on input "pit/10121/a" at bounding box center [472, 97] width 57 height 15
click at [542, 96] on input "Search" at bounding box center [533, 97] width 25 height 15
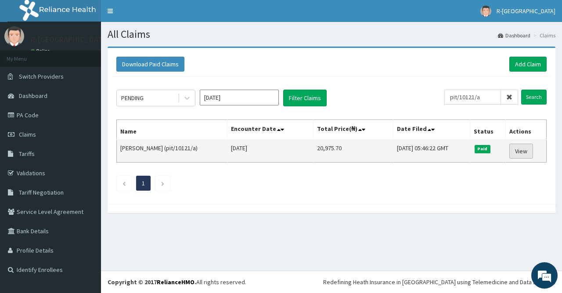
click at [530, 150] on link "View" at bounding box center [521, 151] width 24 height 15
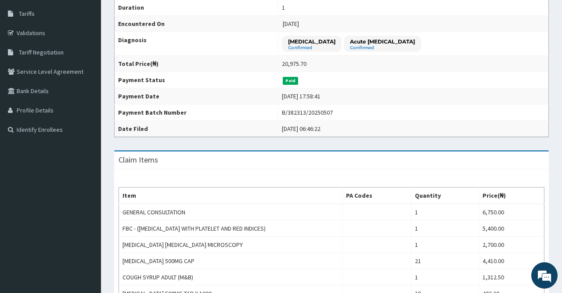
scroll to position [140, 0]
drag, startPoint x: 268, startPoint y: 109, endPoint x: 322, endPoint y: 109, distance: 54.0
click at [322, 109] on td "B/382313/20250507" at bounding box center [413, 113] width 270 height 16
click at [280, 117] on td "B/382313/20250507" at bounding box center [413, 113] width 270 height 16
drag, startPoint x: 272, startPoint y: 111, endPoint x: 325, endPoint y: 115, distance: 53.6
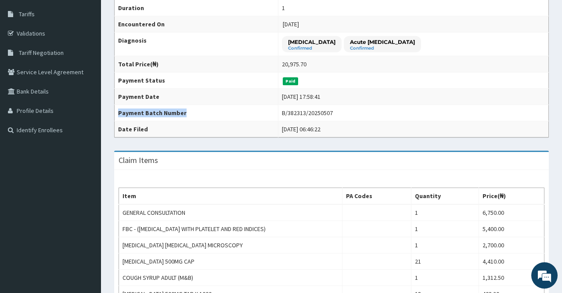
click at [325, 115] on td "B/382313/20250507" at bounding box center [413, 113] width 270 height 16
drag, startPoint x: 294, startPoint y: 114, endPoint x: 273, endPoint y: 113, distance: 21.1
click at [293, 114] on div "B/382313/20250507" at bounding box center [307, 112] width 51 height 9
drag, startPoint x: 271, startPoint y: 111, endPoint x: 321, endPoint y: 111, distance: 50.5
click at [321, 111] on td "B/382313/20250507" at bounding box center [413, 113] width 270 height 16
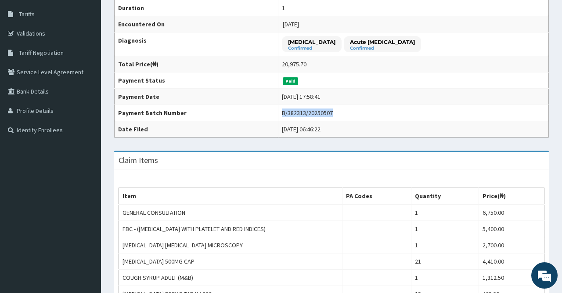
copy div "B/382313/20250507"
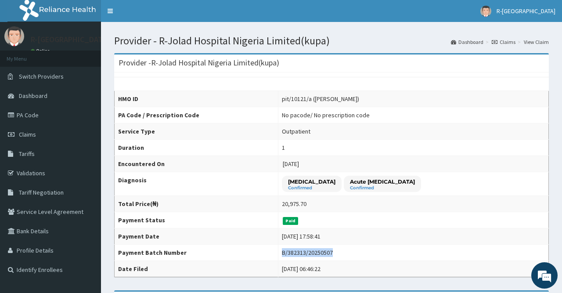
drag, startPoint x: 36, startPoint y: 136, endPoint x: 150, endPoint y: 118, distance: 115.5
click at [36, 136] on link "Claims" at bounding box center [50, 134] width 101 height 19
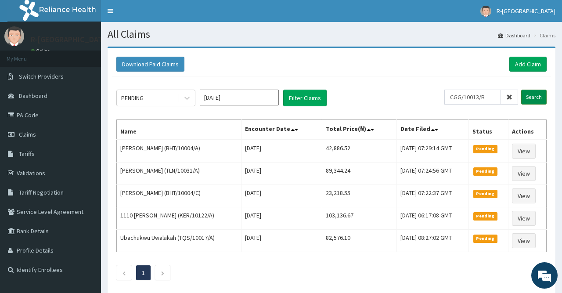
type input "CGG/10013/B"
click at [539, 93] on input "Search" at bounding box center [533, 97] width 25 height 15
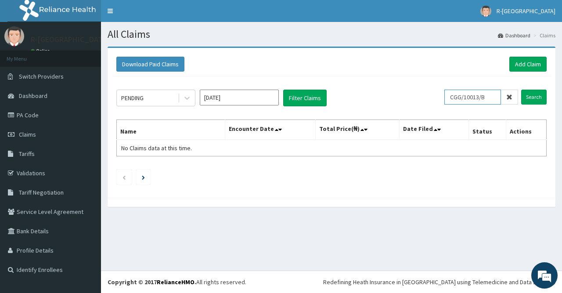
click at [456, 98] on input "CGG/10013/B" at bounding box center [472, 97] width 57 height 15
click at [527, 97] on input "Search" at bounding box center [533, 97] width 25 height 15
click at [512, 69] on link "Add Claim" at bounding box center [527, 64] width 37 height 15
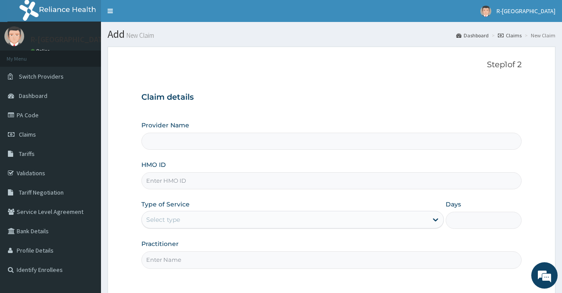
click at [206, 184] on input "HMO ID" at bounding box center [331, 180] width 380 height 17
paste input "CGG/10013/B"
type input "CGG/10013/B"
type input "R-Jolad Hospital Nigeria Limited(kupa)"
type input "CGG/10013/B"
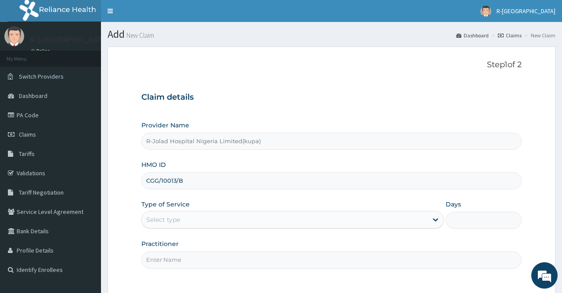
click at [254, 108] on div "Claim details Provider Name R-Jolad Hospital Nigeria Limited(kupa) HMO ID CGG/1…" at bounding box center [331, 176] width 380 height 184
click at [249, 216] on div "Select type" at bounding box center [285, 219] width 286 height 14
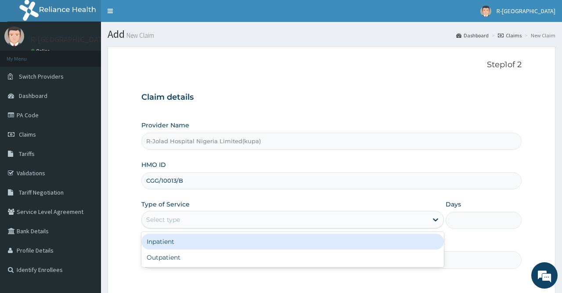
click at [233, 248] on div "Inpatient" at bounding box center [292, 241] width 302 height 16
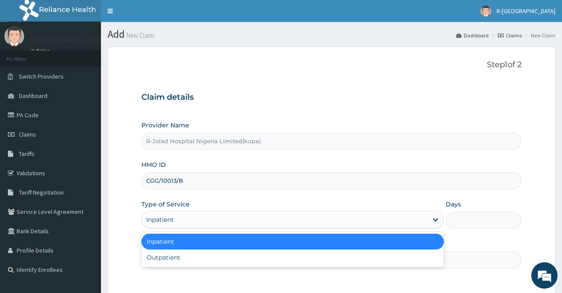
click at [244, 215] on div "Inpatient" at bounding box center [285, 219] width 286 height 14
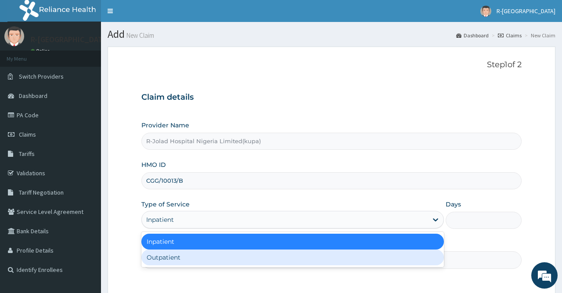
click at [233, 258] on div "Outpatient" at bounding box center [292, 257] width 302 height 16
type input "1"
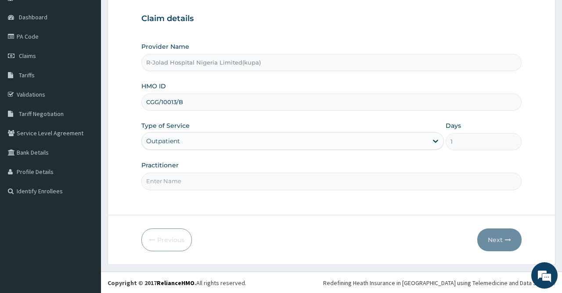
drag, startPoint x: 162, startPoint y: 101, endPoint x: 136, endPoint y: 101, distance: 26.3
click at [141, 101] on input "CGG/10013/B" at bounding box center [331, 101] width 380 height 17
click at [33, 55] on span "Claims" at bounding box center [27, 56] width 17 height 8
drag, startPoint x: 183, startPoint y: 100, endPoint x: 140, endPoint y: 103, distance: 43.1
click at [141, 103] on input "CGG/10013/B" at bounding box center [331, 101] width 380 height 17
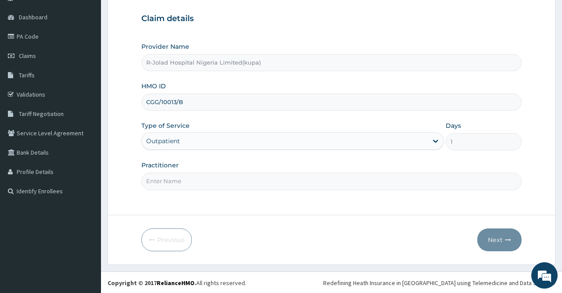
paste input "ND/10097/A"
type input "CND/10097/A"
click at [191, 142] on div "Outpatient" at bounding box center [285, 141] width 286 height 14
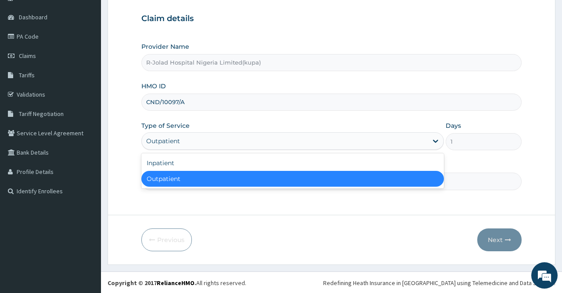
click at [208, 175] on div "Outpatient" at bounding box center [292, 179] width 302 height 16
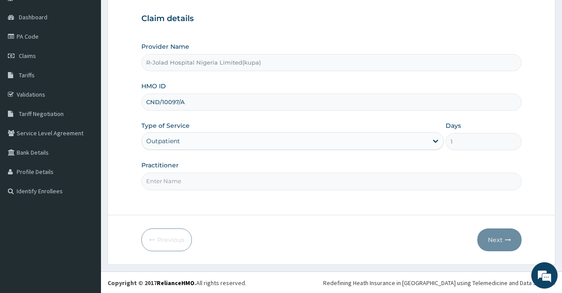
click at [219, 180] on input "Practitioner" at bounding box center [331, 180] width 380 height 17
paste input "JOSEPH JOHN"
type input "JOSEPH JOHN"
click at [276, 156] on div "Provider Name R-Jolad Hospital Nigeria Limited(kupa) HMO ID CND/10097/A Type of…" at bounding box center [331, 115] width 380 height 147
drag, startPoint x: 198, startPoint y: 104, endPoint x: 143, endPoint y: 104, distance: 55.3
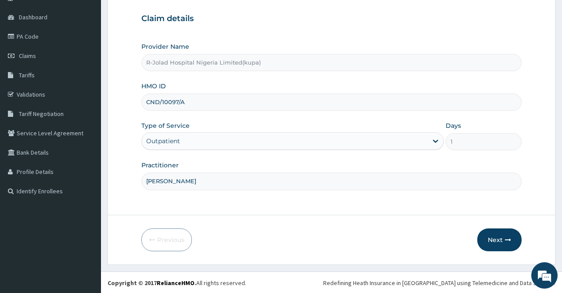
click at [143, 104] on input "CND/10097/A" at bounding box center [331, 101] width 380 height 17
click at [493, 235] on button "Next" at bounding box center [499, 239] width 44 height 23
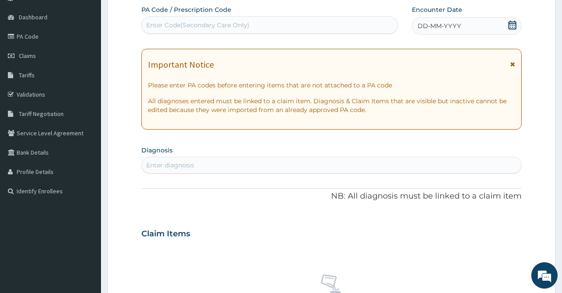
click at [508, 23] on icon at bounding box center [512, 25] width 9 height 9
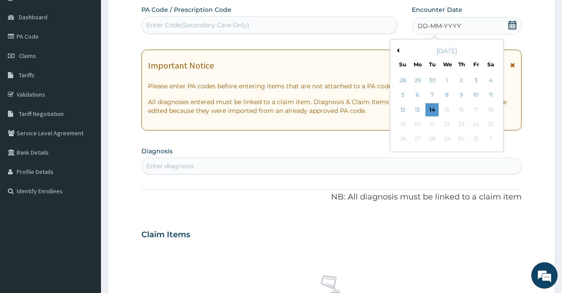
click at [399, 50] on div "October 2025" at bounding box center [447, 51] width 106 height 9
click at [397, 49] on button "Previous Month" at bounding box center [397, 50] width 4 height 4
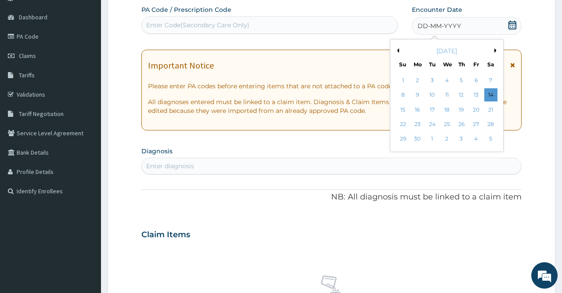
click at [397, 49] on button "Previous Month" at bounding box center [397, 50] width 4 height 4
click at [444, 93] on div "7" at bounding box center [446, 95] width 13 height 13
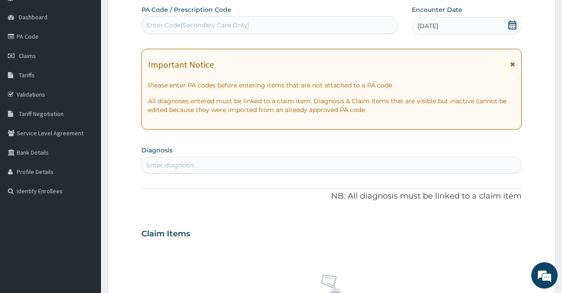
click at [186, 165] on div "Enter diagnosis" at bounding box center [170, 165] width 48 height 9
type input "Excessive bleeding"
click at [196, 185] on h4 "Excessive bleeding in the premenopausal period" at bounding box center [174, 185] width 54 height 7
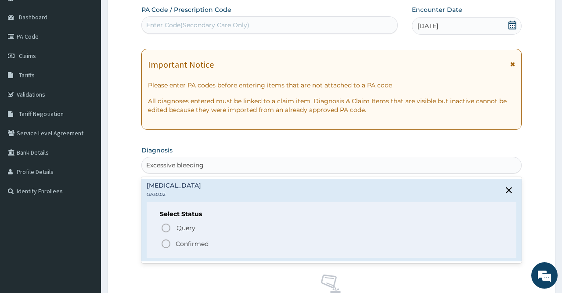
click at [197, 243] on p "Confirmed" at bounding box center [192, 243] width 33 height 9
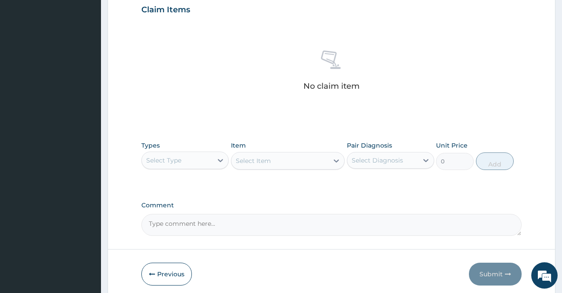
scroll to position [338, 0]
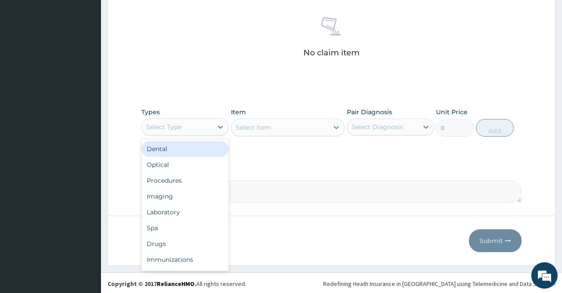
click at [201, 124] on div "Select Type" at bounding box center [177, 127] width 71 height 14
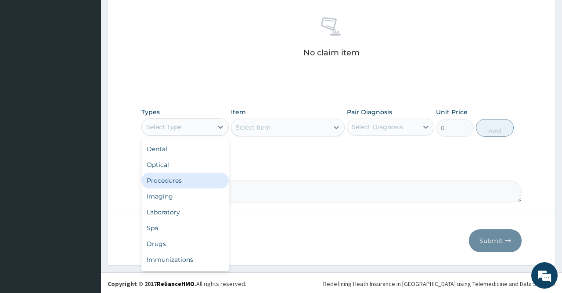
click at [198, 178] on div "Procedures" at bounding box center [184, 180] width 87 height 16
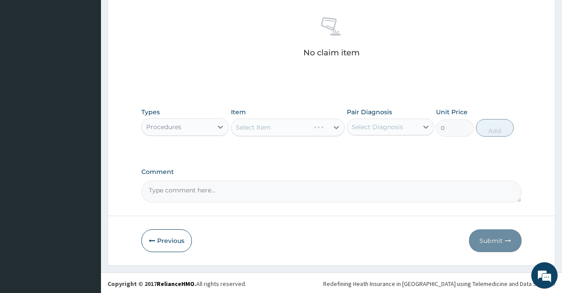
click at [283, 130] on div "Select Item" at bounding box center [288, 127] width 114 height 18
click at [288, 131] on div "Select Item" at bounding box center [279, 127] width 97 height 14
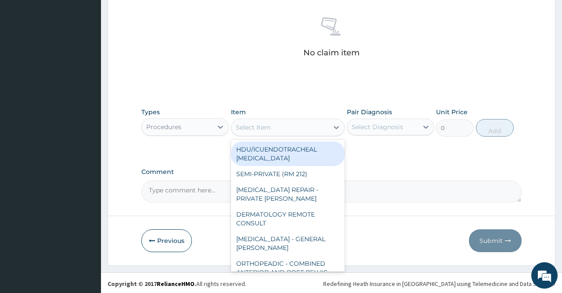
paste input "GENERAL CONSULTATION"
type input "GENERAL CONSULTATION"
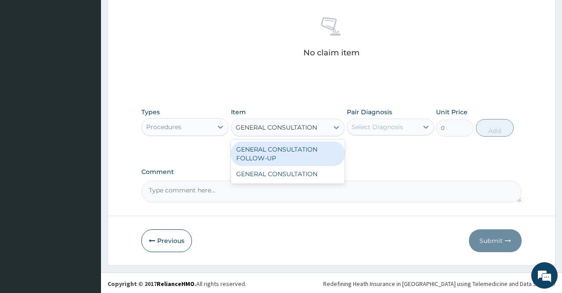
click at [284, 171] on div "GENERAL CONSULTATION" at bounding box center [288, 174] width 114 height 16
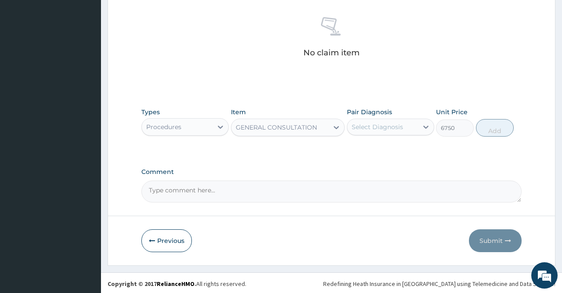
type input "6750"
click at [370, 129] on div "Select Diagnosis" at bounding box center [377, 126] width 51 height 9
click at [386, 150] on label "Excessive bleeding in the premenopausal period" at bounding box center [388, 148] width 54 height 9
checkbox input "true"
click at [480, 132] on button "Add" at bounding box center [495, 128] width 38 height 18
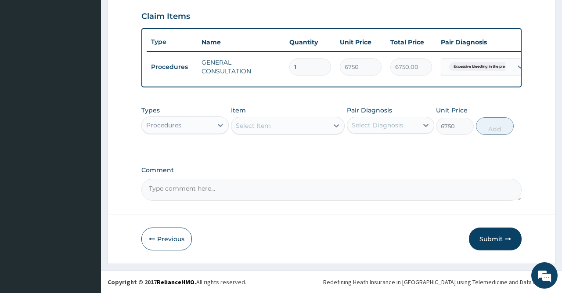
type input "0"
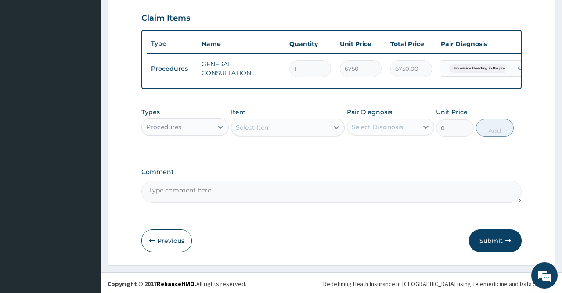
click at [196, 130] on div "Procedures" at bounding box center [177, 127] width 71 height 14
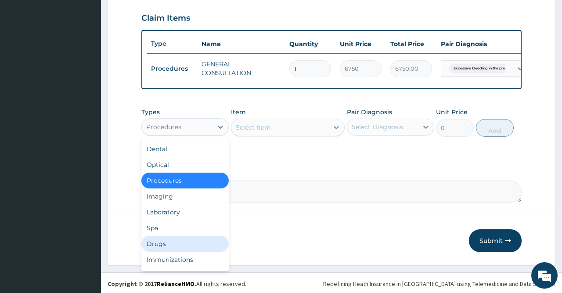
click at [172, 240] on div "Drugs" at bounding box center [184, 244] width 87 height 16
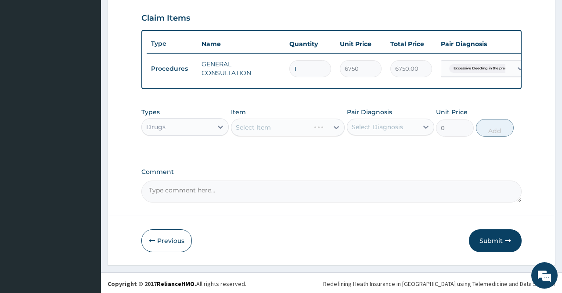
click at [303, 129] on div "Select Item" at bounding box center [288, 127] width 114 height 18
click at [257, 132] on div "Select Item" at bounding box center [279, 127] width 97 height 14
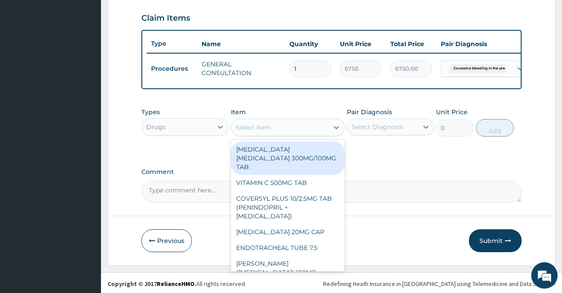
paste input "ARTHROTEC"
type input "ARTHROTEC"
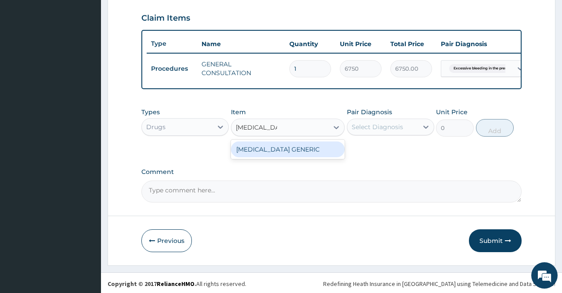
click at [283, 151] on div "ARTHROTEC GENERIC" at bounding box center [288, 149] width 114 height 16
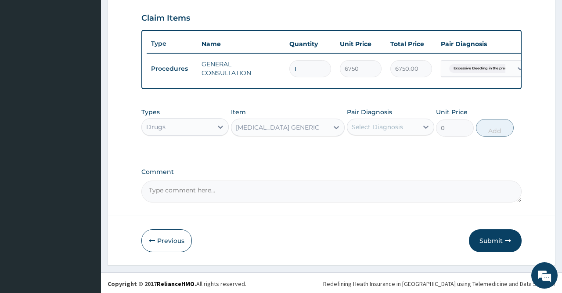
type input "297.5"
click at [363, 127] on div "Select Diagnosis" at bounding box center [377, 126] width 51 height 9
click at [393, 153] on label "Excessive bleeding in the premenopausal period" at bounding box center [388, 148] width 54 height 9
checkbox input "true"
click at [481, 129] on button "Add" at bounding box center [495, 128] width 38 height 18
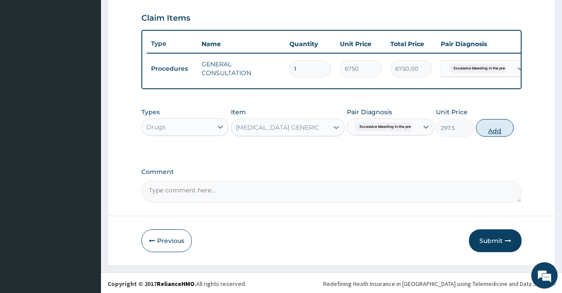
type input "0"
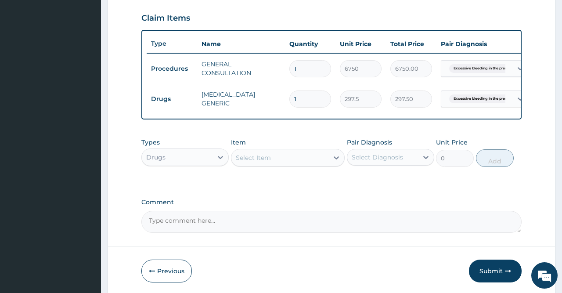
type input "10"
type input "2975.00"
type input "10"
click at [263, 149] on div "Select Item" at bounding box center [288, 158] width 114 height 18
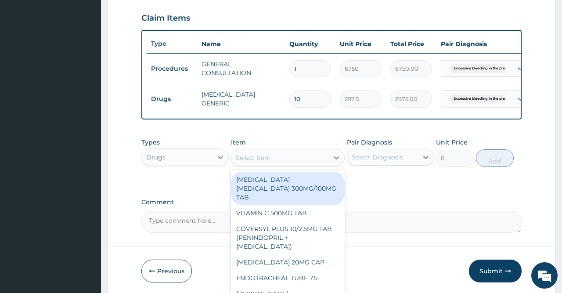
paste input "PREDNISOLONE"
type input "PREDNISOLONE"
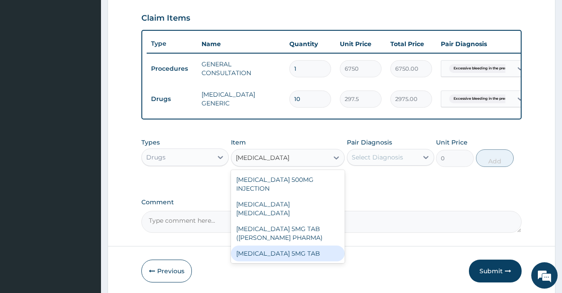
click at [288, 245] on div "PREDNISOLONE 5MG TAB" at bounding box center [288, 253] width 114 height 16
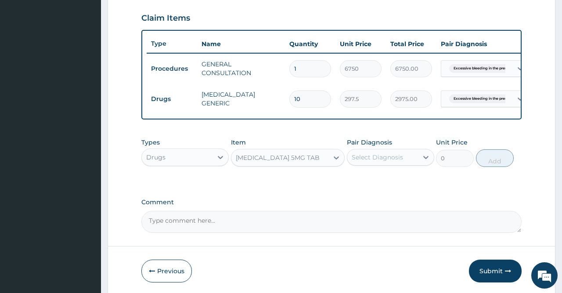
type input "18"
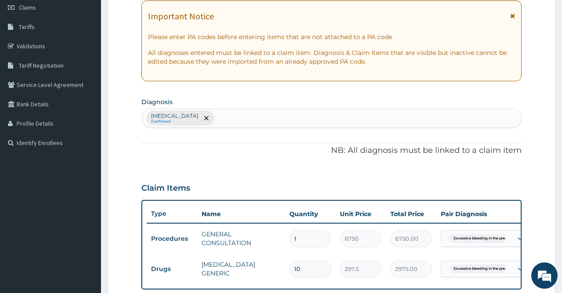
scroll to position [0, 0]
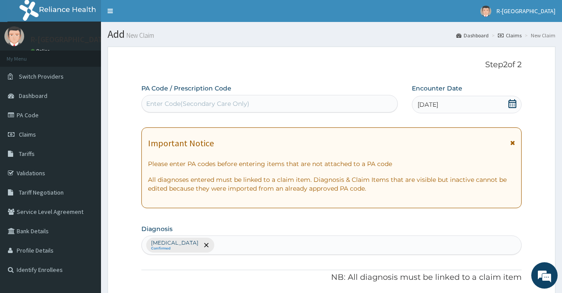
click at [322, 240] on div "Excessive bleeding in the premenopausal period Confirmed" at bounding box center [331, 245] width 379 height 18
type input "chest pain"
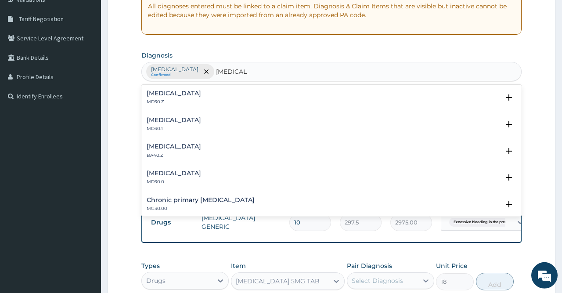
scroll to position [175, 0]
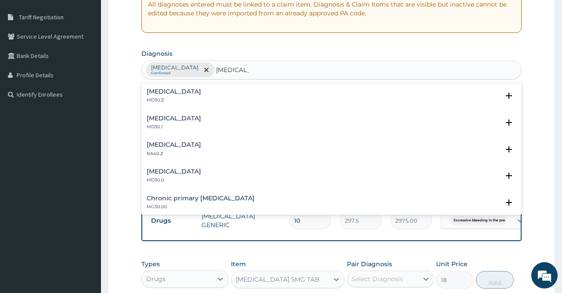
click at [185, 92] on h4 "Chest pain, unspecified" at bounding box center [174, 91] width 54 height 7
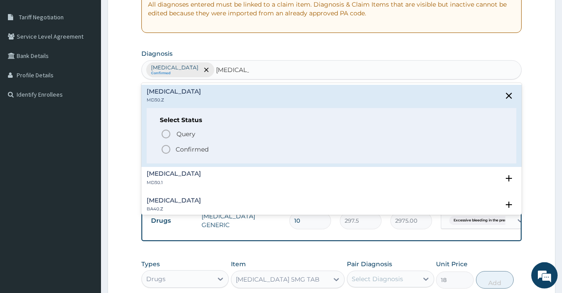
click at [206, 150] on p "Confirmed" at bounding box center [192, 149] width 33 height 9
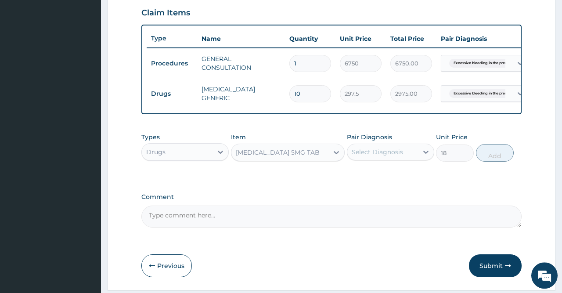
scroll to position [327, 0]
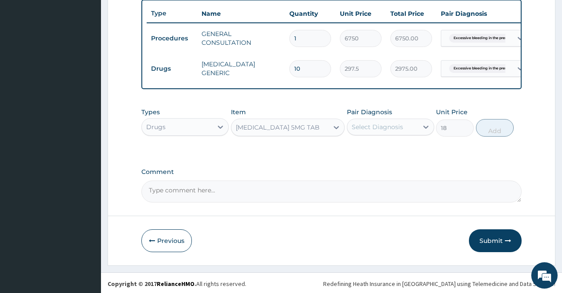
click at [364, 136] on div "Types Drugs Item PREDNISOLONE 5MG TAB Pair Diagnosis Select Diagnosis Unit Pric…" at bounding box center [331, 122] width 380 height 38
click at [384, 129] on div "Select Diagnosis" at bounding box center [377, 126] width 51 height 9
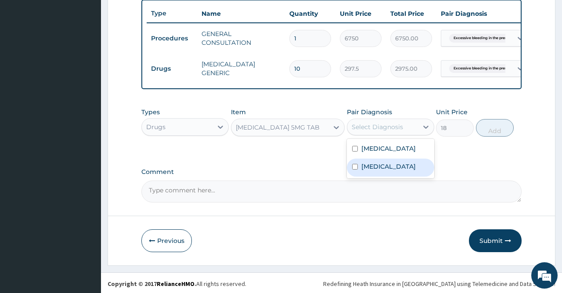
click at [382, 171] on label "Chest pain, unspecified" at bounding box center [388, 166] width 54 height 9
checkbox input "true"
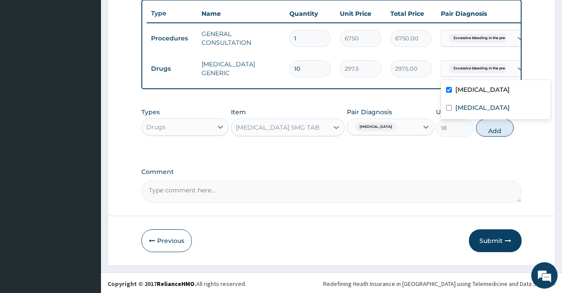
click at [498, 65] on span "Excessive bleeding in the prem..." at bounding box center [482, 68] width 66 height 9
click at [475, 112] on label "Chest pain, unspecified" at bounding box center [482, 107] width 54 height 9
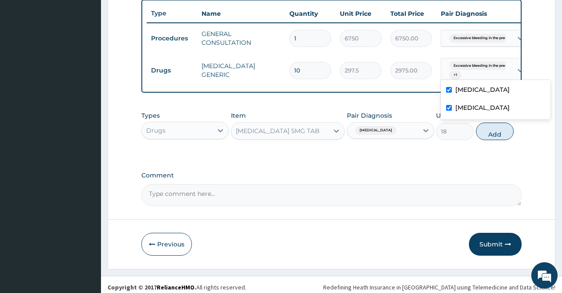
checkbox input "true"
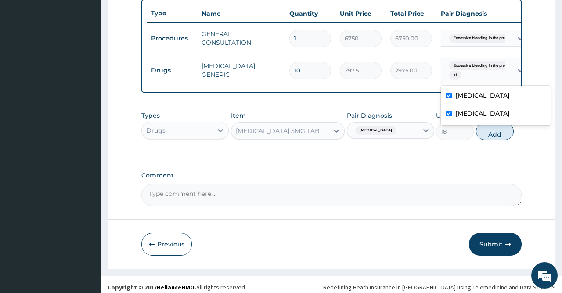
click at [478, 92] on label "Excessive bleeding in the premenopausal period" at bounding box center [482, 95] width 54 height 9
checkbox input "false"
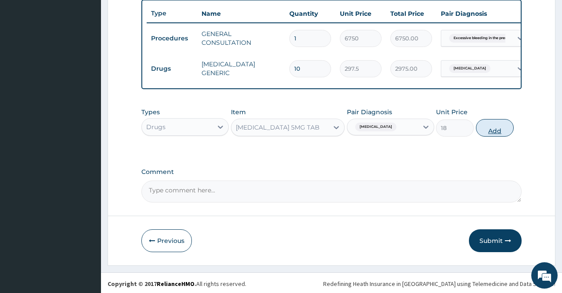
click at [488, 124] on button "Add" at bounding box center [495, 128] width 38 height 18
type input "0"
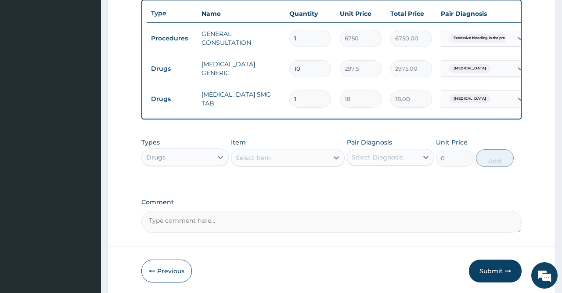
click at [492, 102] on div "Chest pain, unspecified" at bounding box center [468, 98] width 46 height 11
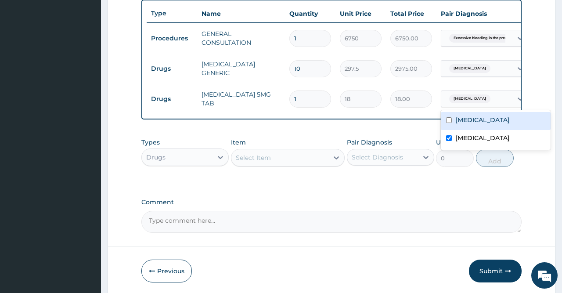
click at [469, 124] on label "Excessive bleeding in the premenopausal period" at bounding box center [482, 119] width 54 height 9
checkbox input "true"
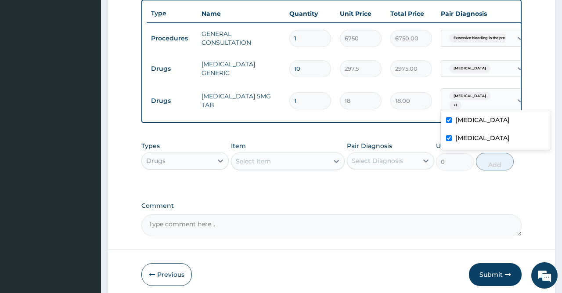
drag, startPoint x: 304, startPoint y: 103, endPoint x: 248, endPoint y: 98, distance: 56.8
click at [289, 98] on input "1" at bounding box center [310, 100] width 42 height 17
type input "4"
type input "72.00"
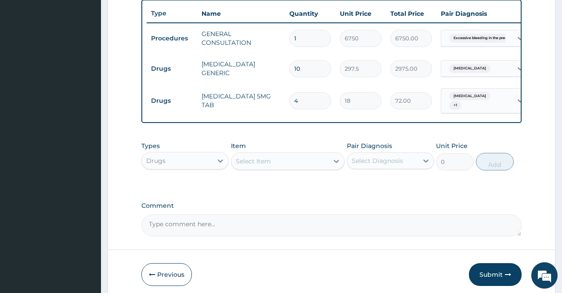
type input "42"
type input "756.00"
type input "42"
click at [280, 142] on div "Item Select Item" at bounding box center [288, 155] width 114 height 29
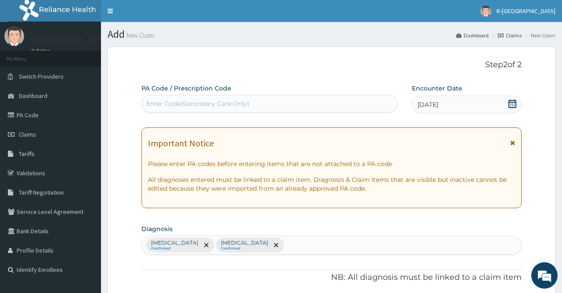
scroll to position [361, 0]
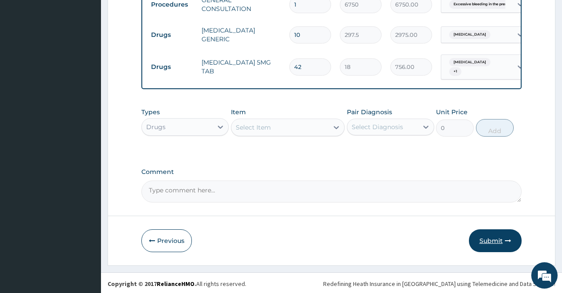
click at [481, 237] on button "Submit" at bounding box center [495, 240] width 53 height 23
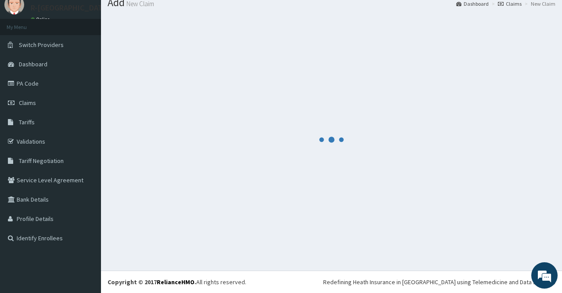
scroll to position [32, 0]
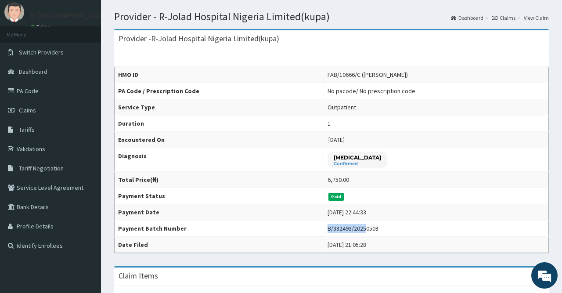
drag, startPoint x: 304, startPoint y: 225, endPoint x: 343, endPoint y: 228, distance: 39.2
click at [351, 226] on tr "Payment Batch Number B/382493/20250508" at bounding box center [332, 228] width 434 height 16
click at [308, 229] on th "Payment Batch Number" at bounding box center [219, 228] width 209 height 16
drag, startPoint x: 309, startPoint y: 228, endPoint x: 364, endPoint y: 227, distance: 55.7
click at [364, 227] on td "B/382493/20250508" at bounding box center [435, 228] width 225 height 16
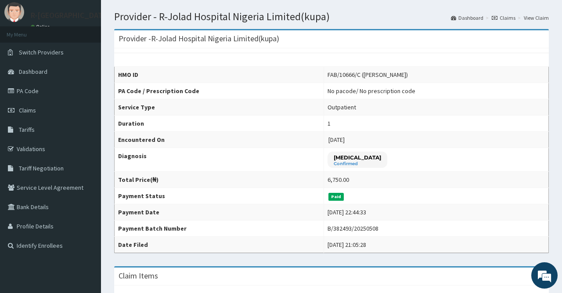
click at [327, 227] on div "B/382493/20250508" at bounding box center [352, 228] width 51 height 9
drag, startPoint x: 311, startPoint y: 228, endPoint x: 361, endPoint y: 226, distance: 49.6
click at [361, 226] on td "B/382493/20250508" at bounding box center [435, 228] width 225 height 16
copy div "B/382493/20250508"
drag, startPoint x: 309, startPoint y: 74, endPoint x: 347, endPoint y: 74, distance: 38.6
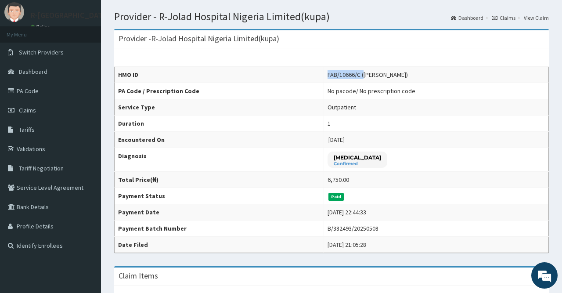
click at [347, 74] on td "FAB/10666/C ([PERSON_NAME])" at bounding box center [435, 75] width 225 height 16
copy div "FAB/10666/C ("
click at [33, 108] on span "Claims" at bounding box center [27, 110] width 17 height 8
click at [343, 81] on td "FAB/10666/C ([PERSON_NAME])" at bounding box center [435, 75] width 225 height 16
drag, startPoint x: 344, startPoint y: 74, endPoint x: 312, endPoint y: 73, distance: 31.2
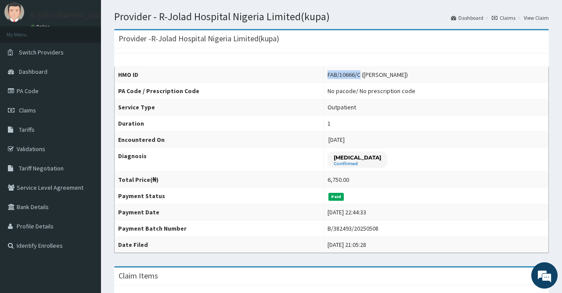
click at [327, 73] on div "FAB/10666/C ([PERSON_NAME])" at bounding box center [367, 74] width 80 height 9
copy div "FAB/10666/C"
click at [57, 109] on link "Claims" at bounding box center [50, 110] width 101 height 19
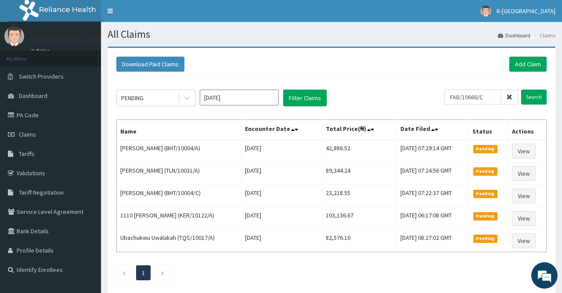
click at [457, 96] on input "FAB/10666/C" at bounding box center [472, 97] width 57 height 15
click at [456, 100] on input "FAB/10666/C" at bounding box center [472, 97] width 57 height 15
type input "FAB/10666/C"
click at [539, 97] on input "Search" at bounding box center [533, 97] width 25 height 15
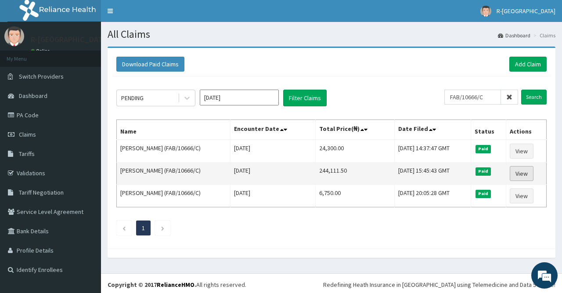
click at [529, 171] on link "View" at bounding box center [522, 173] width 24 height 15
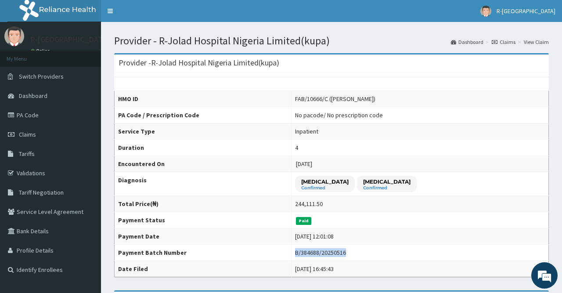
drag, startPoint x: 308, startPoint y: 251, endPoint x: 361, endPoint y: 251, distance: 52.7
click at [361, 251] on tr "Payment Batch Number B/384688/20250516" at bounding box center [332, 252] width 434 height 16
copy tr "B/384688/20250516"
drag, startPoint x: 311, startPoint y: 100, endPoint x: 345, endPoint y: 100, distance: 33.4
click at [345, 100] on td "FAB/10666/C ([PERSON_NAME])" at bounding box center [419, 99] width 257 height 16
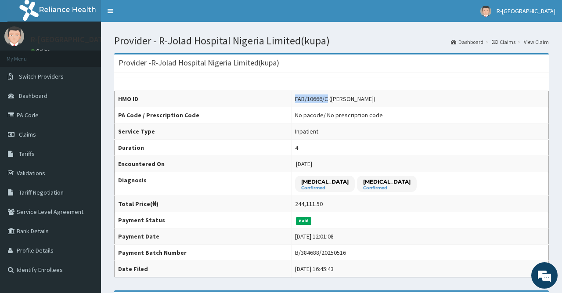
copy div "FAB/10666/C"
click at [43, 130] on link "Claims" at bounding box center [50, 134] width 101 height 19
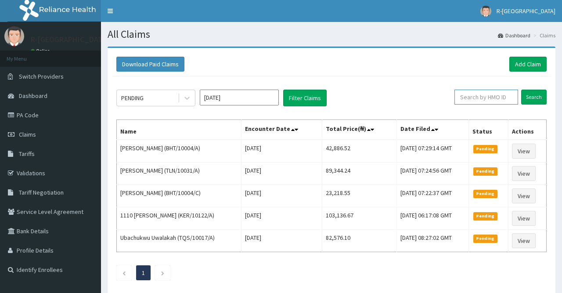
click at [490, 94] on input "text" at bounding box center [486, 97] width 64 height 15
paste input "FAB/10666/C"
type input "FAB/10666/C"
click at [539, 94] on input "Search" at bounding box center [533, 97] width 25 height 15
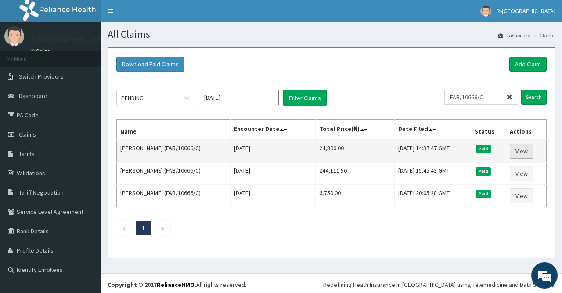
click at [522, 147] on link "View" at bounding box center [522, 151] width 24 height 15
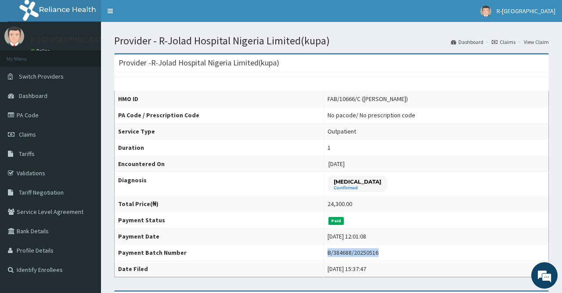
drag, startPoint x: 312, startPoint y: 249, endPoint x: 361, endPoint y: 251, distance: 49.2
click at [361, 251] on div "B/384688/20250516" at bounding box center [352, 252] width 51 height 9
copy div "B/384688/20250516"
click at [38, 139] on link "Claims" at bounding box center [50, 134] width 101 height 19
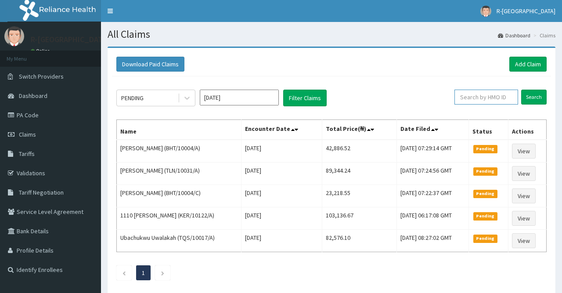
click at [475, 97] on input "text" at bounding box center [486, 97] width 64 height 15
paste input "CHLT/19/001413"
click at [536, 99] on input "Search" at bounding box center [533, 97] width 25 height 15
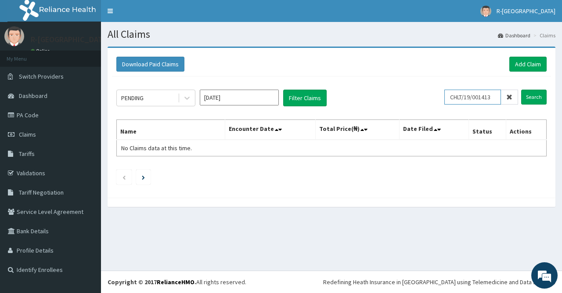
click at [498, 96] on input "CHLT/19/001413" at bounding box center [472, 97] width 57 height 15
click at [457, 98] on input "CHLT/19/001413" at bounding box center [472, 97] width 57 height 15
click at [468, 95] on input "CHLT/19/001413" at bounding box center [472, 97] width 57 height 15
click at [539, 96] on input "Search" at bounding box center [533, 97] width 25 height 15
click at [456, 97] on input "CHL/19/001413" at bounding box center [472, 97] width 57 height 15
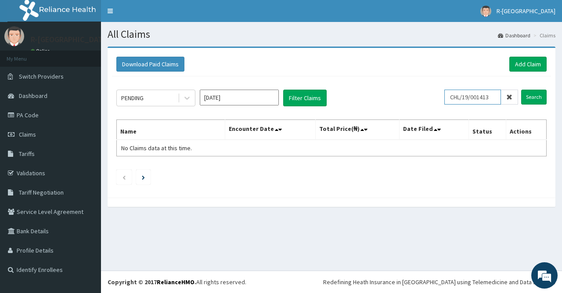
drag, startPoint x: 496, startPoint y: 94, endPoint x: 428, endPoint y: 95, distance: 68.0
click at [444, 95] on input "CHL/19/001413" at bounding box center [472, 97] width 57 height 15
paste input "0613/A."
click at [537, 98] on input "Search" at bounding box center [533, 97] width 25 height 15
click at [493, 97] on input "CHL/10613/A." at bounding box center [472, 97] width 57 height 15
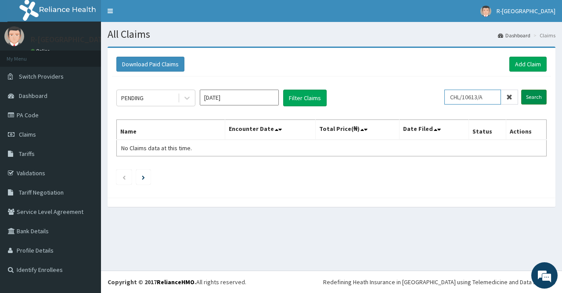
type input "CHL/10613/A"
click at [533, 94] on input "Search" at bounding box center [533, 97] width 25 height 15
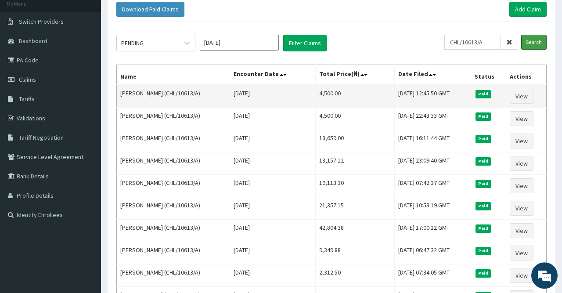
scroll to position [56, 0]
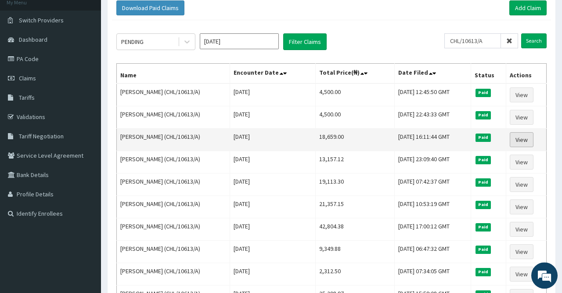
click at [517, 134] on link "View" at bounding box center [522, 139] width 24 height 15
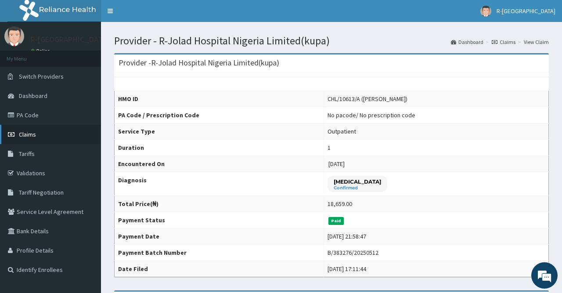
click at [46, 132] on link "Claims" at bounding box center [50, 134] width 101 height 19
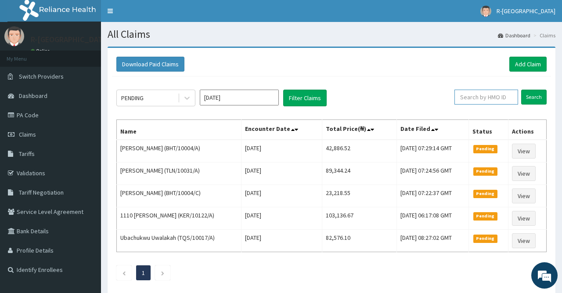
click at [485, 92] on input "text" at bounding box center [486, 97] width 64 height 15
paste input "CND/10097/A"
type input "CND/10097/A"
click at [534, 93] on input "Search" at bounding box center [533, 97] width 25 height 15
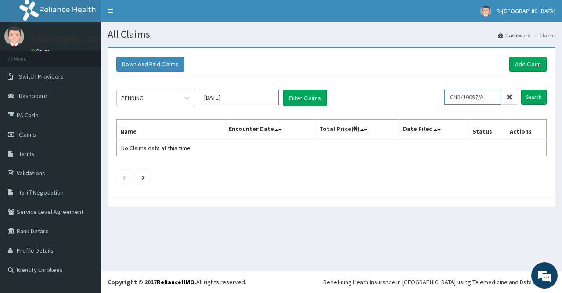
click at [455, 94] on input "CND/10097/A" at bounding box center [472, 97] width 57 height 15
click at [537, 95] on input "Search" at bounding box center [533, 97] width 25 height 15
click at [456, 96] on input "CND/10097/A" at bounding box center [472, 97] width 57 height 15
click at [492, 98] on input "CND/10097/A" at bounding box center [472, 97] width 57 height 15
click at [531, 97] on input "Search" at bounding box center [533, 97] width 25 height 15
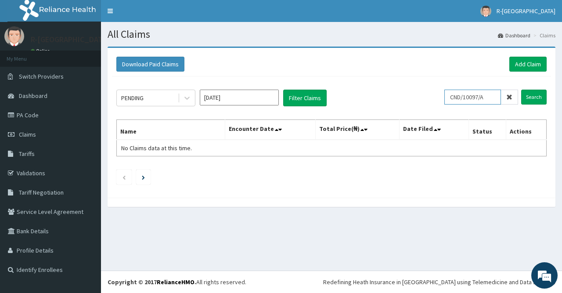
click at [453, 97] on input "CND/10097/A" at bounding box center [472, 97] width 57 height 15
click at [455, 97] on input "CND/10097/A" at bounding box center [472, 97] width 57 height 15
click at [491, 97] on input "CND/10097/A" at bounding box center [472, 97] width 57 height 15
click at [536, 97] on input "Search" at bounding box center [533, 97] width 25 height 15
drag, startPoint x: 493, startPoint y: 98, endPoint x: 441, endPoint y: 100, distance: 52.2
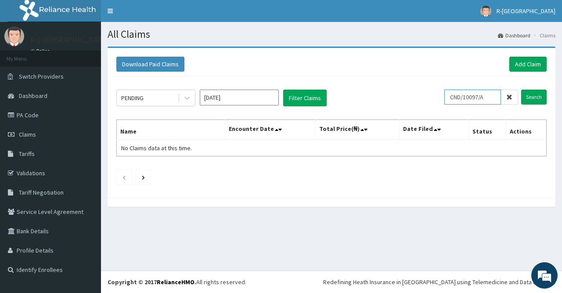
click at [444, 100] on input "CND/10097/A" at bounding box center [472, 97] width 57 height 15
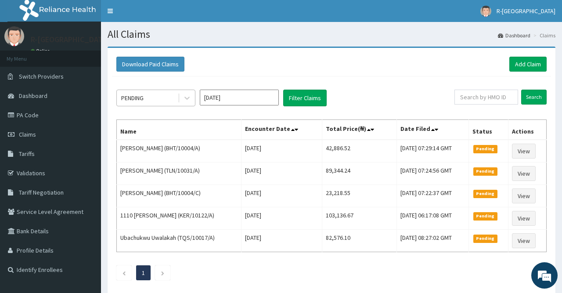
click at [158, 93] on div "PENDING" at bounding box center [147, 98] width 61 height 14
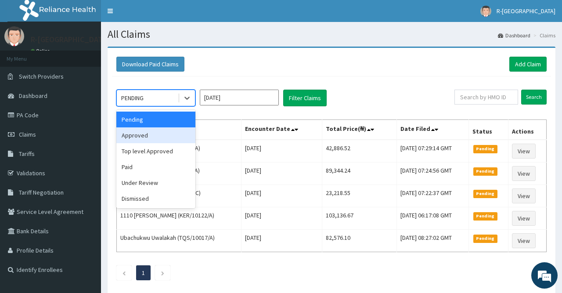
click at [148, 131] on div "Approved" at bounding box center [155, 135] width 79 height 16
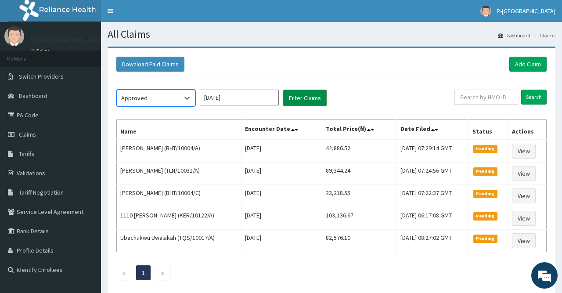
click at [300, 95] on button "Filter Claims" at bounding box center [304, 98] width 43 height 17
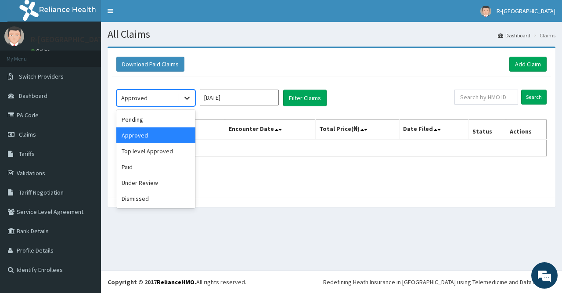
click at [191, 97] on icon at bounding box center [187, 97] width 9 height 9
click at [250, 101] on input "[DATE]" at bounding box center [239, 98] width 79 height 16
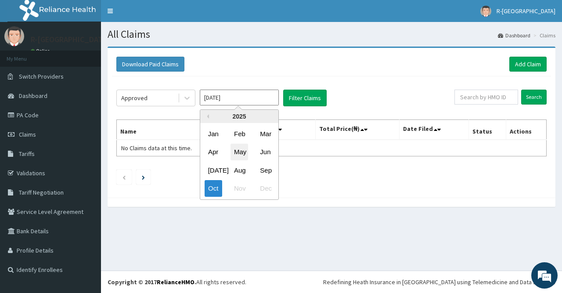
click at [236, 149] on div "May" at bounding box center [239, 152] width 18 height 16
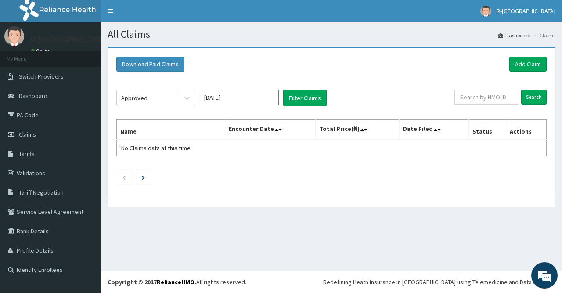
type input "[DATE]"
click at [309, 94] on button "Filter Claims" at bounding box center [304, 98] width 43 height 17
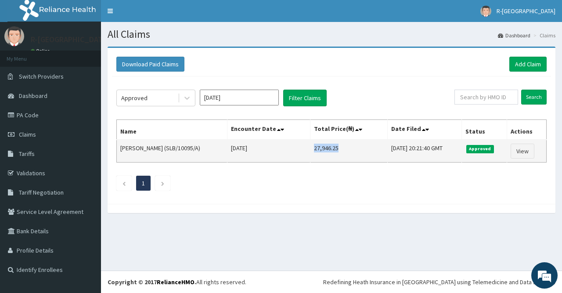
drag, startPoint x: 298, startPoint y: 148, endPoint x: 330, endPoint y: 147, distance: 32.0
click at [330, 147] on td "27,946.25" at bounding box center [348, 151] width 77 height 23
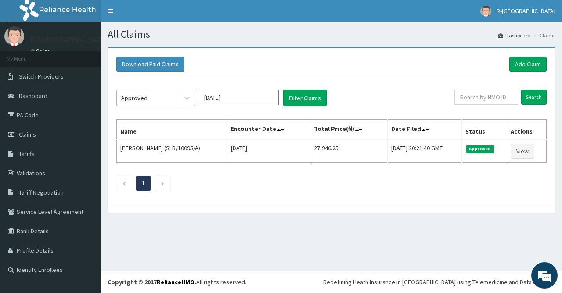
click at [179, 97] on span at bounding box center [179, 97] width 0 height 9
click at [279, 182] on ul "1" at bounding box center [331, 183] width 430 height 15
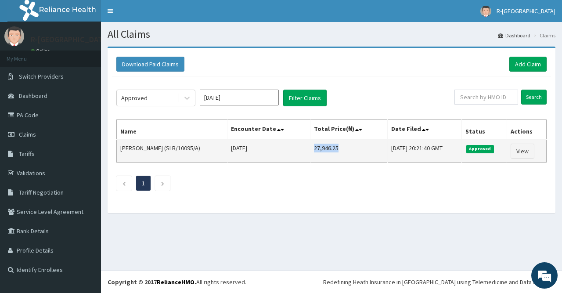
drag, startPoint x: 296, startPoint y: 148, endPoint x: 338, endPoint y: 146, distance: 42.2
click at [338, 146] on td "27,946.25" at bounding box center [348, 151] width 77 height 23
copy td "27,946.25"
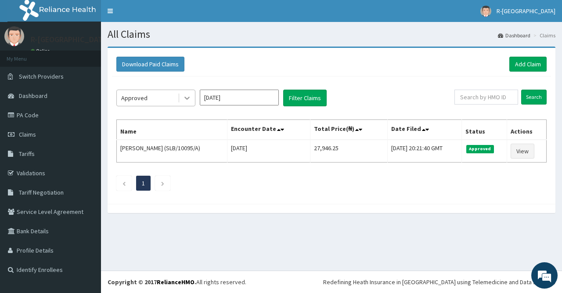
click at [192, 101] on div at bounding box center [187, 98] width 16 height 16
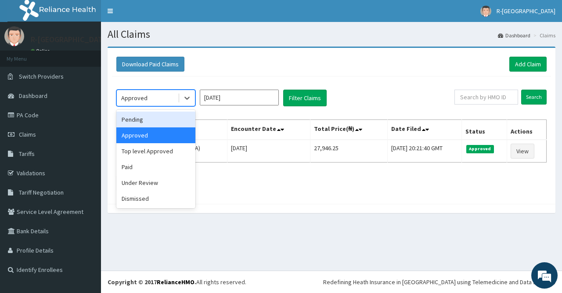
click at [159, 122] on div "Pending" at bounding box center [155, 119] width 79 height 16
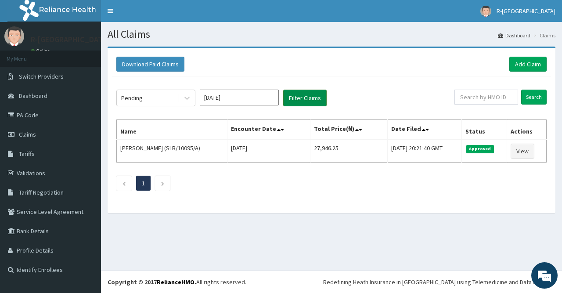
click at [313, 97] on button "Filter Claims" at bounding box center [304, 98] width 43 height 17
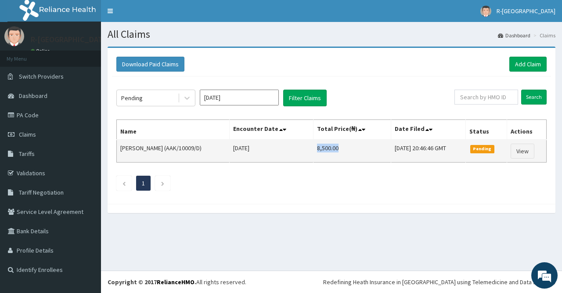
drag, startPoint x: 312, startPoint y: 147, endPoint x: 343, endPoint y: 147, distance: 30.7
click at [343, 147] on td "8,500.00" at bounding box center [352, 151] width 78 height 23
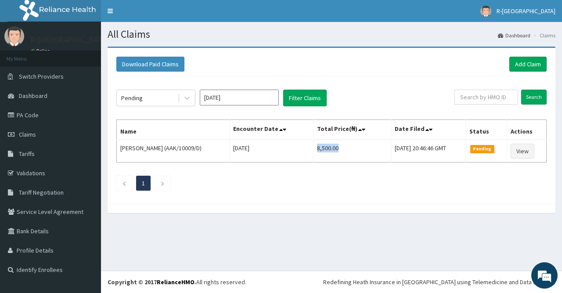
copy td "8,500.00"
click at [489, 93] on input "text" at bounding box center [486, 97] width 64 height 15
paste input "CND/10097/A"
click at [536, 93] on input "Search" at bounding box center [533, 97] width 25 height 15
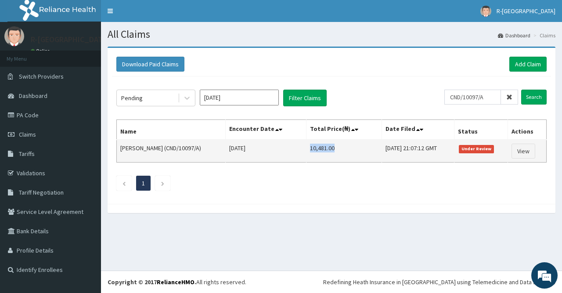
drag, startPoint x: 301, startPoint y: 147, endPoint x: 339, endPoint y: 148, distance: 38.6
click at [339, 148] on td "10,481.00" at bounding box center [343, 151] width 75 height 23
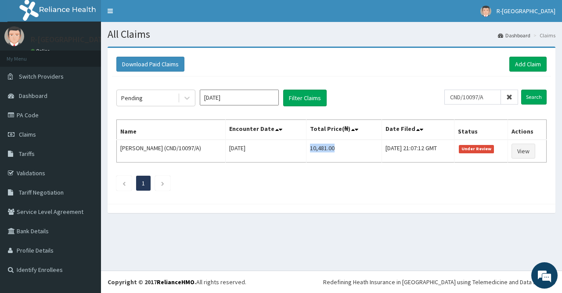
copy td "10,481.00"
click at [444, 98] on input "CND/10097/A" at bounding box center [472, 97] width 57 height 15
paste input "SO/10779"
type input "CSO/10779/A"
click at [525, 98] on input "Search" at bounding box center [533, 97] width 25 height 15
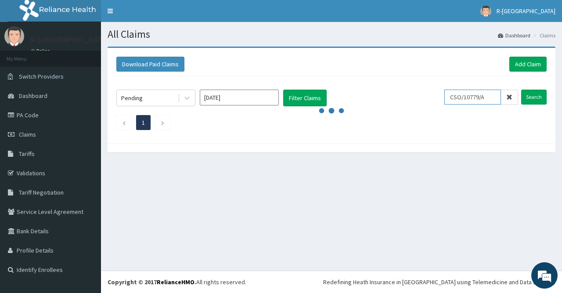
drag, startPoint x: 489, startPoint y: 97, endPoint x: 412, endPoint y: 99, distance: 77.3
click at [444, 99] on input "CSO/10779/A" at bounding box center [472, 97] width 57 height 15
click at [57, 131] on link "Claims" at bounding box center [50, 134] width 101 height 19
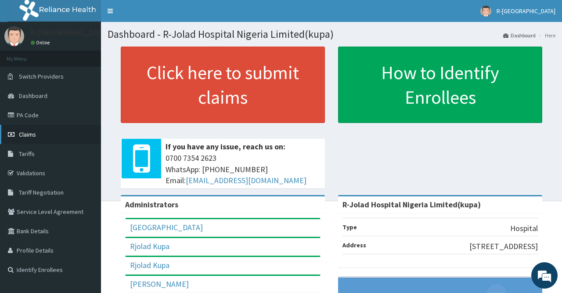
click at [26, 133] on span "Claims" at bounding box center [27, 134] width 17 height 8
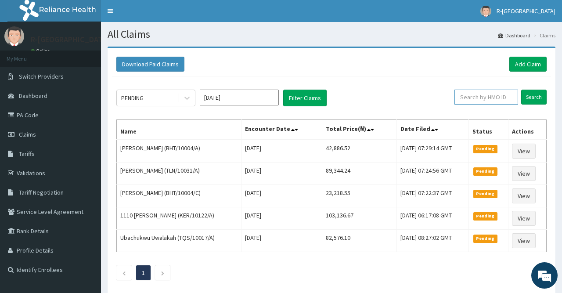
click at [467, 97] on input "text" at bounding box center [486, 97] width 64 height 15
paste input "CSO/10779/A"
type input "CSO/10779/A"
click at [542, 95] on input "Search" at bounding box center [533, 97] width 25 height 15
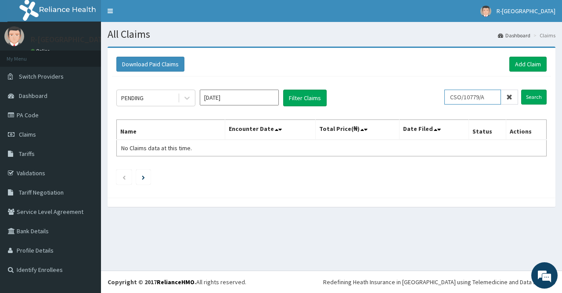
click at [457, 99] on input "CSO/10779/A" at bounding box center [472, 97] width 57 height 15
click at [454, 96] on input "CSO/10779/A" at bounding box center [472, 97] width 57 height 15
click at [534, 96] on input "Search" at bounding box center [533, 97] width 25 height 15
click at [232, 98] on input "[DATE]" at bounding box center [239, 98] width 79 height 16
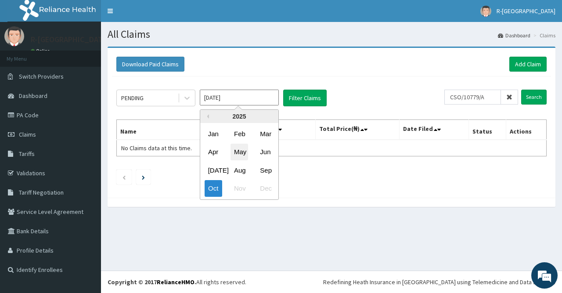
click at [237, 153] on div "May" at bounding box center [239, 152] width 18 height 16
type input "[DATE]"
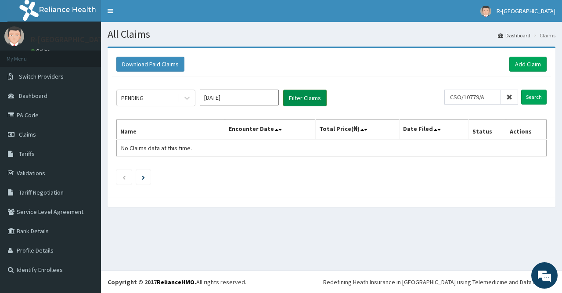
click at [292, 97] on button "Filter Claims" at bounding box center [304, 98] width 43 height 17
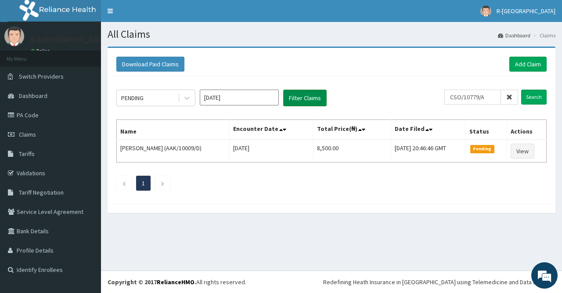
click at [308, 98] on button "Filter Claims" at bounding box center [304, 98] width 43 height 17
click at [495, 97] on input "CSO/10779/A" at bounding box center [472, 97] width 57 height 15
click at [525, 98] on input "Search" at bounding box center [533, 97] width 25 height 15
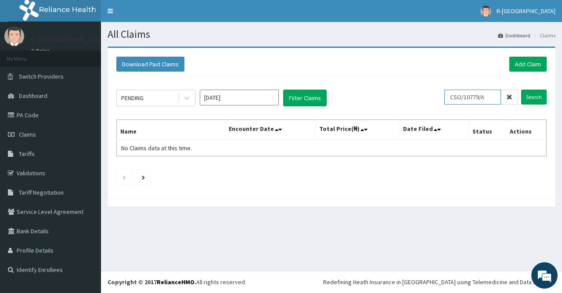
click at [489, 97] on input "CSO/10779/A" at bounding box center [472, 97] width 57 height 15
click at [456, 97] on input "CSO/10779/A" at bounding box center [472, 97] width 57 height 15
drag, startPoint x: 491, startPoint y: 96, endPoint x: 419, endPoint y: 97, distance: 72.4
click at [444, 97] on input "CSO/10779/A" at bounding box center [472, 97] width 57 height 15
paste input "ENP/1042"
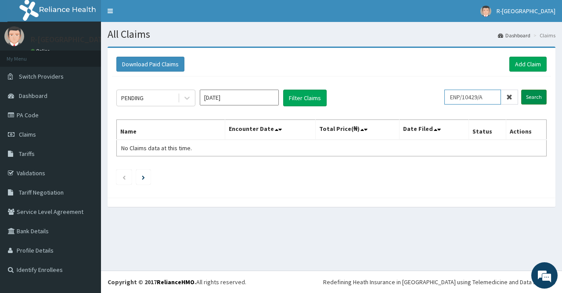
type input "ENP/10429/A"
click at [531, 95] on input "Search" at bounding box center [533, 97] width 25 height 15
